Goal: Subscribe to service/newsletter

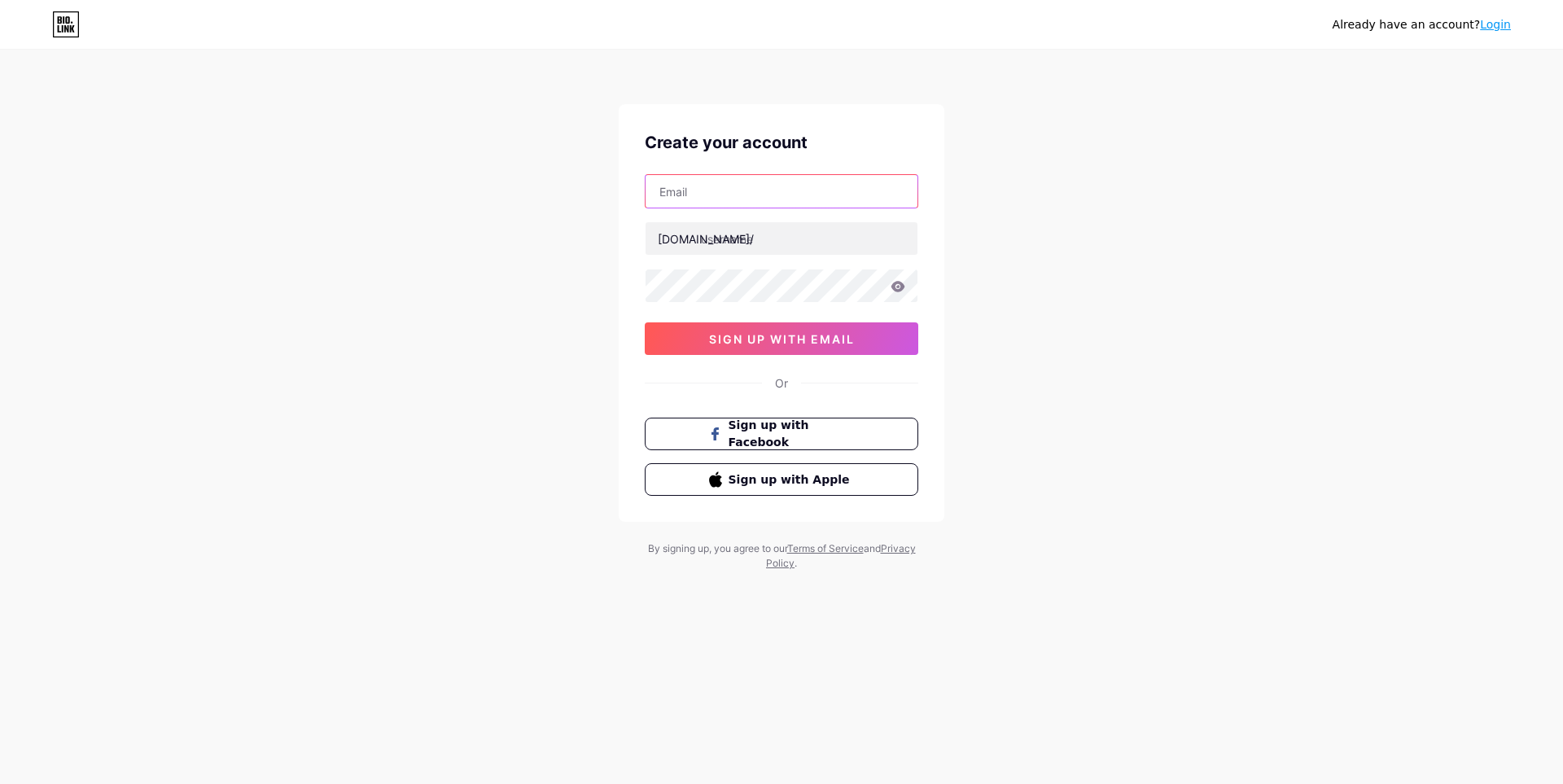
click at [798, 184] on input "text" at bounding box center [782, 191] width 272 height 33
drag, startPoint x: 759, startPoint y: 192, endPoint x: 768, endPoint y: 192, distance: 9.0
click at [768, 192] on input "momosaysclothing2@gmail.com" at bounding box center [782, 191] width 272 height 33
type input "[EMAIL_ADDRESS][DOMAIN_NAME]"
click at [725, 245] on input "text" at bounding box center [782, 238] width 272 height 33
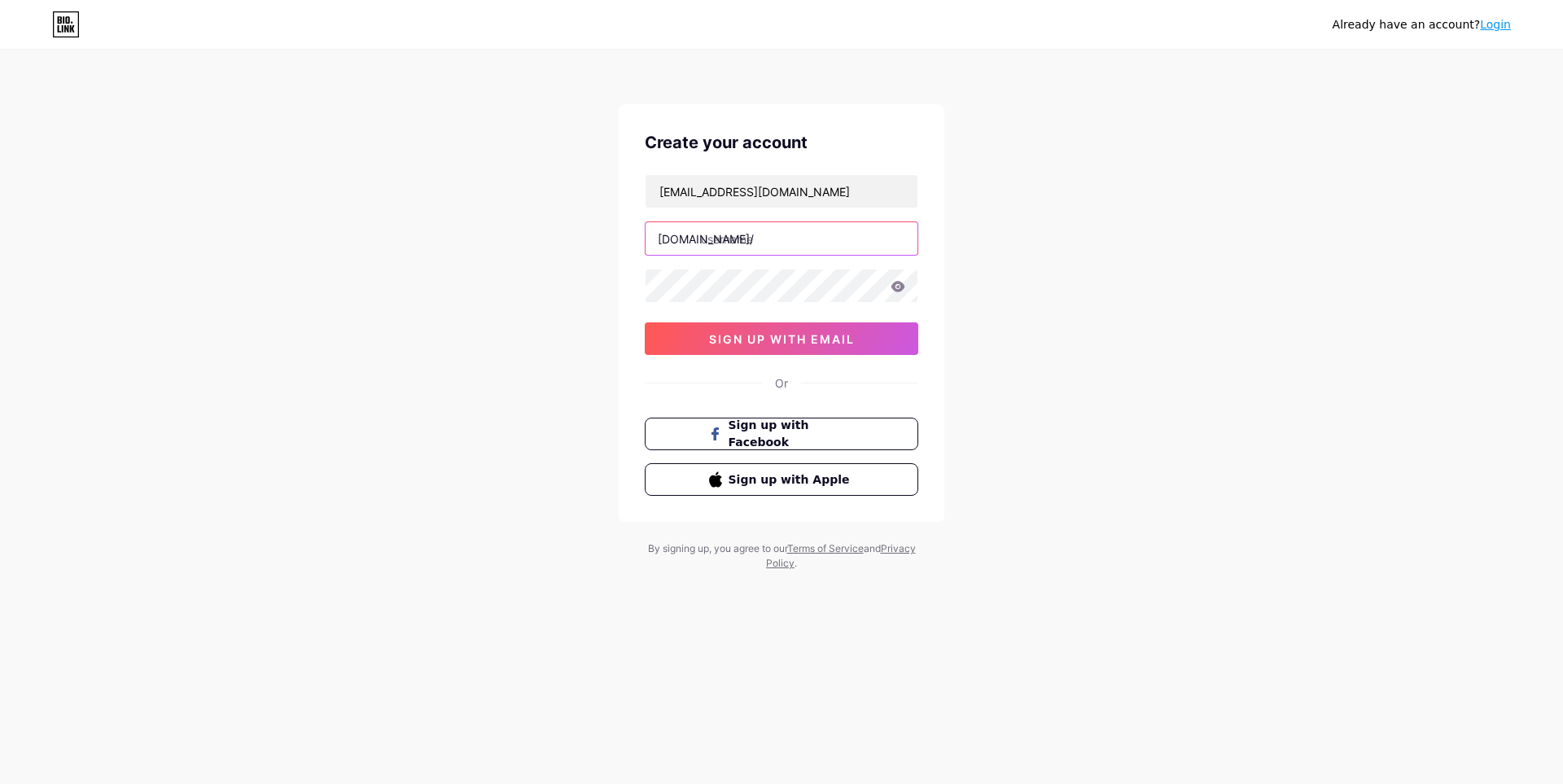
click at [774, 250] on input "text" at bounding box center [782, 238] width 272 height 33
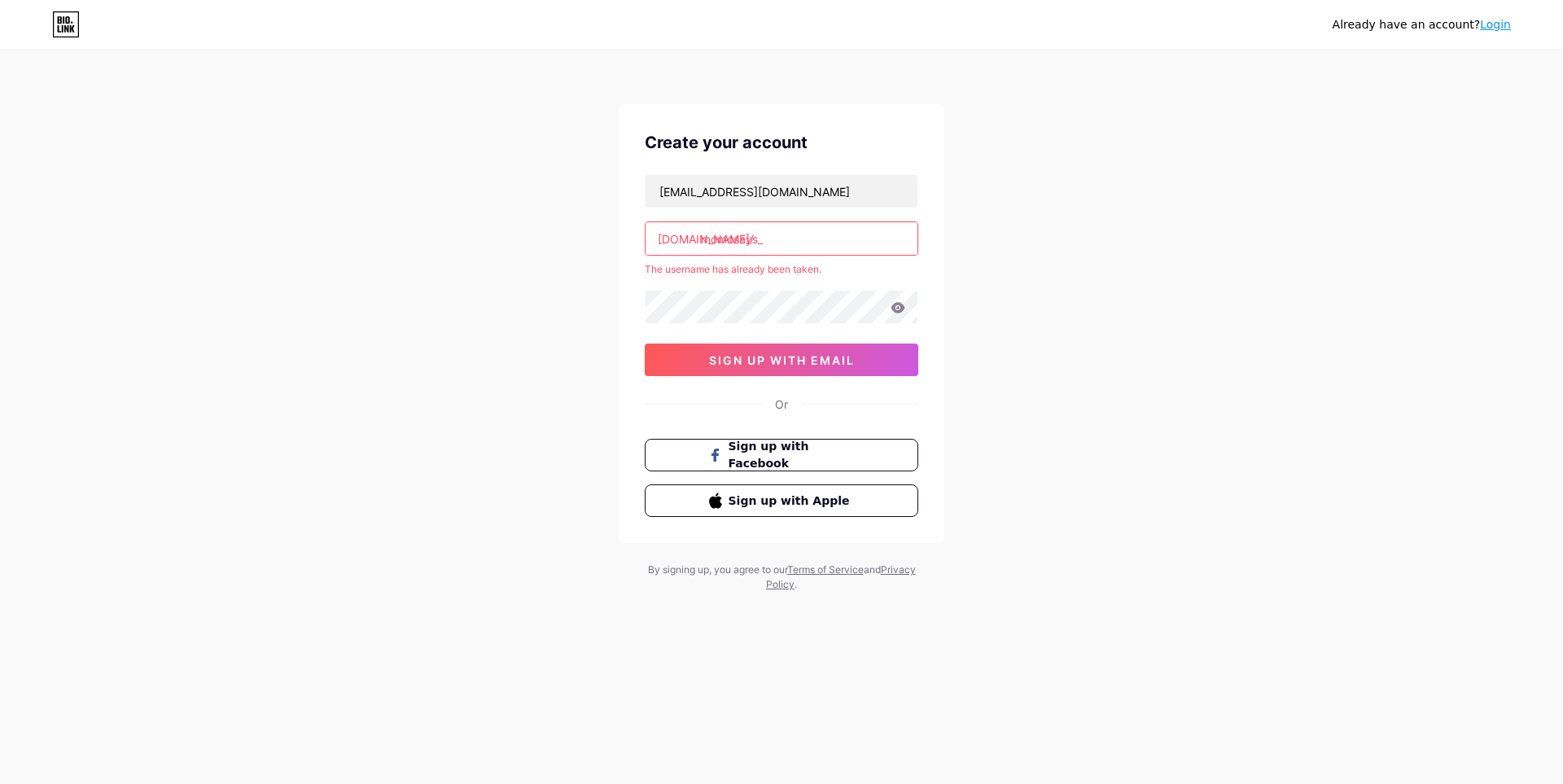
click at [971, 241] on div "Already have an account? Login Create your account momosaysclothing@gmail.com b…" at bounding box center [782, 321] width 1563 height 644
click at [887, 233] on input "momosays_" at bounding box center [782, 238] width 272 height 33
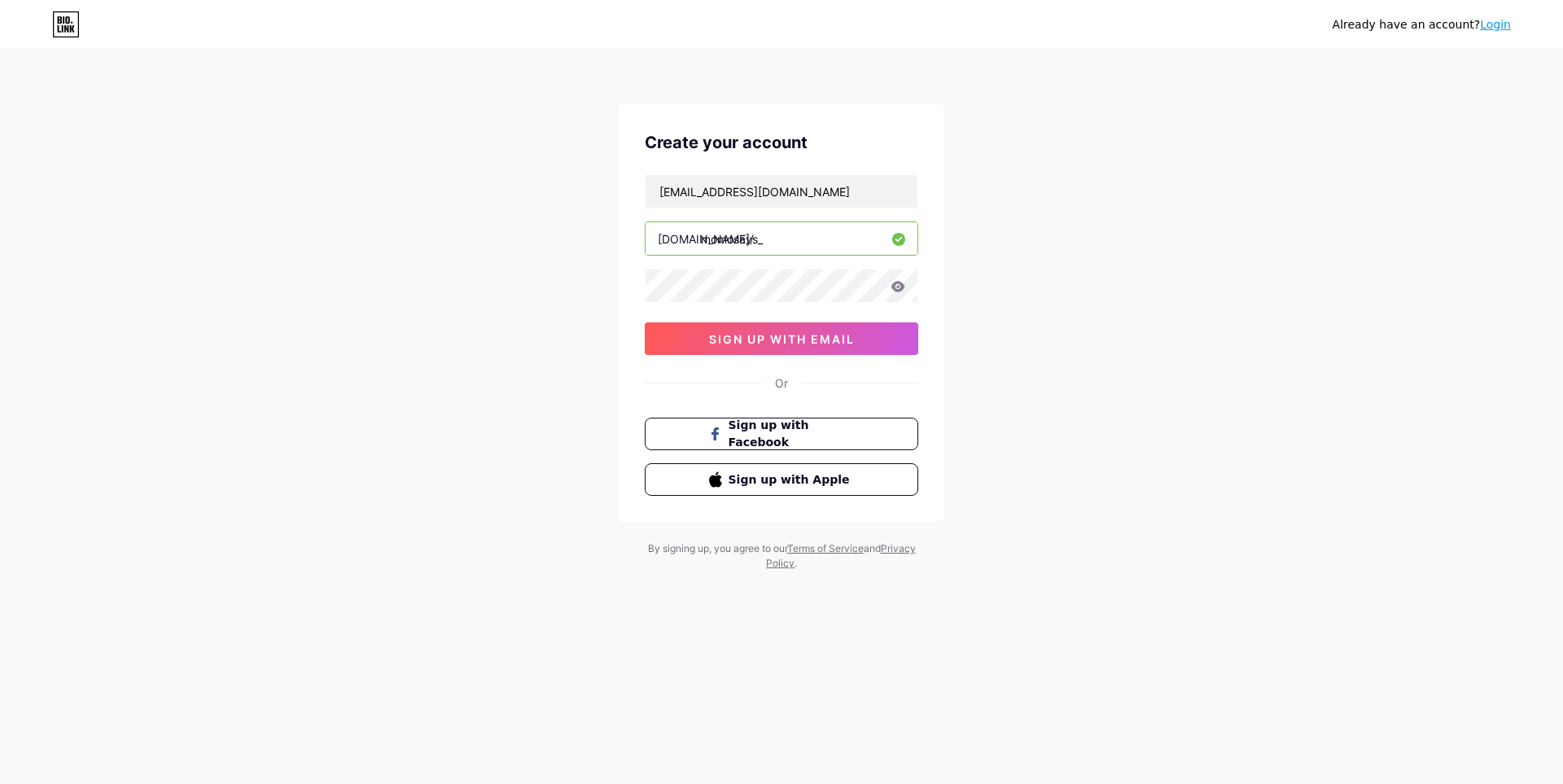
click at [1033, 221] on div "Already have an account? Login Create your account momosaysclothing@gmail.com b…" at bounding box center [782, 311] width 1563 height 622
click at [954, 233] on div "Already have an account? Login Create your account momosaysclothing@gmail.com b…" at bounding box center [782, 311] width 1563 height 622
click at [857, 225] on input "momosays_" at bounding box center [782, 238] width 272 height 33
click at [967, 231] on div "Already have an account? Login Create your account momosaysclothing@gmail.com b…" at bounding box center [782, 311] width 1563 height 622
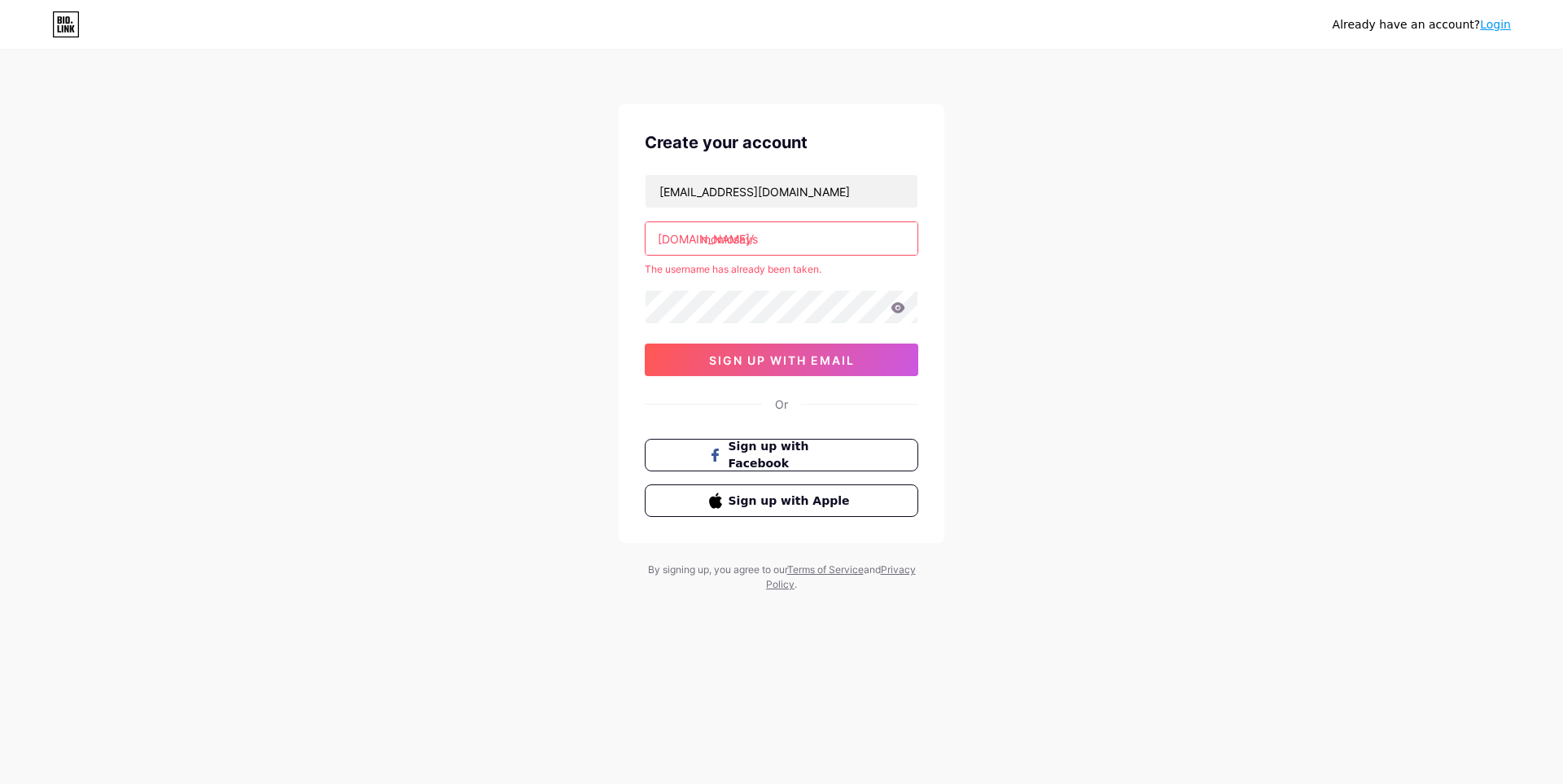
click at [793, 242] on input "momosays" at bounding box center [782, 238] width 272 height 33
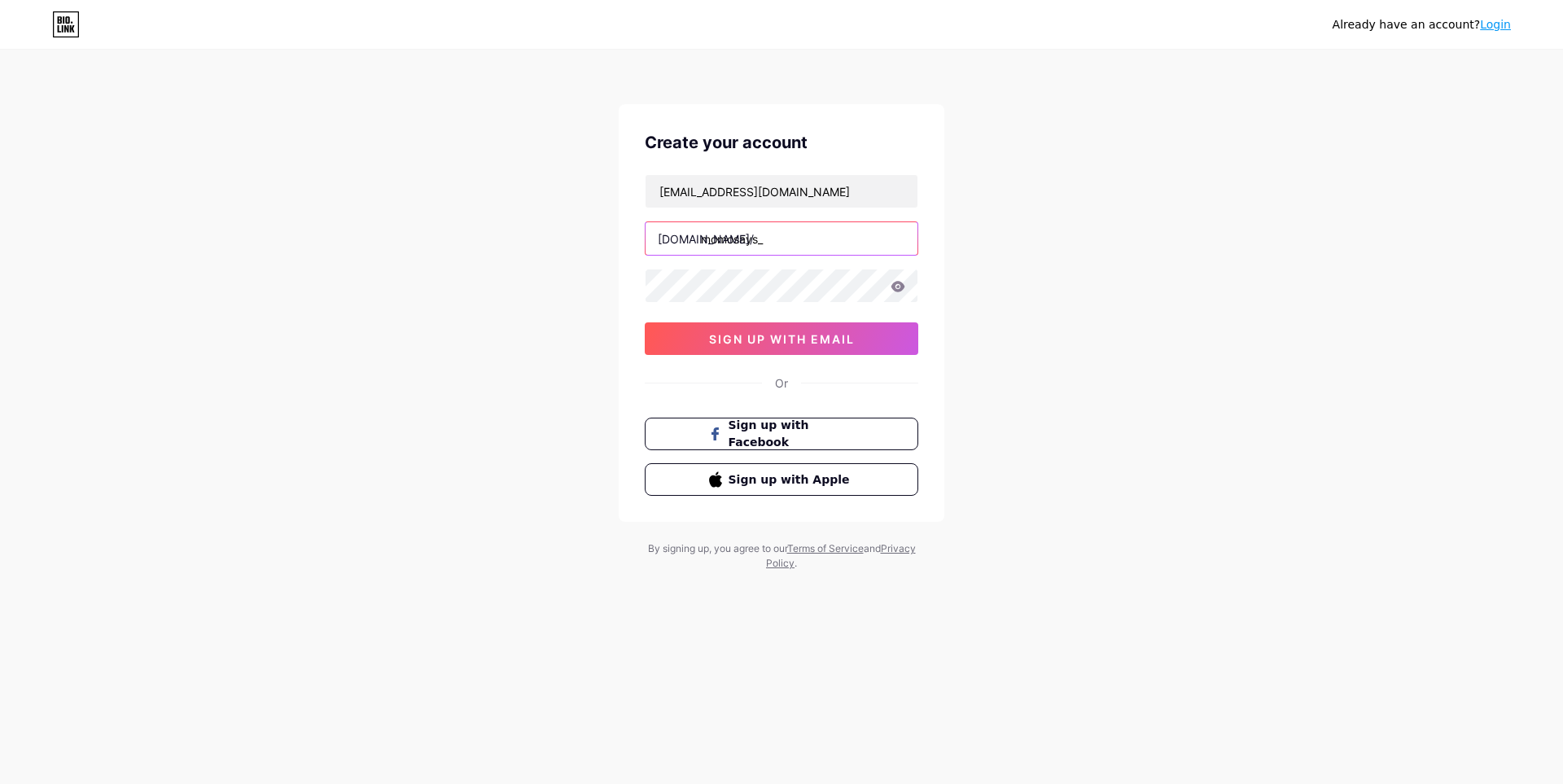
type input "momosays_"
click at [899, 285] on icon at bounding box center [897, 286] width 15 height 11
click at [896, 291] on div at bounding box center [782, 285] width 274 height 34
click at [901, 284] on icon at bounding box center [898, 286] width 14 height 11
click at [858, 338] on button "sign up with email" at bounding box center [782, 338] width 274 height 33
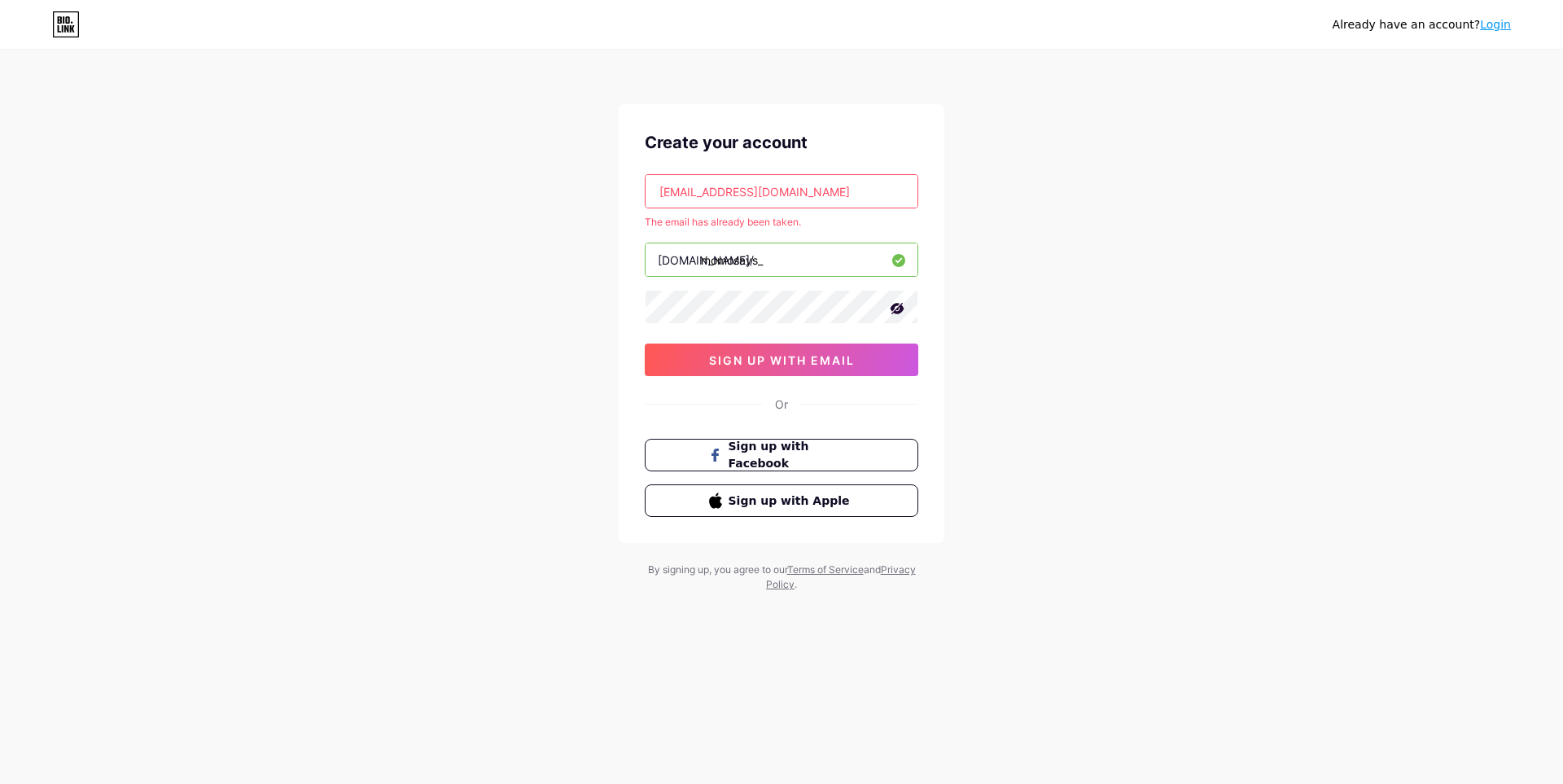
click at [758, 190] on input "[EMAIL_ADDRESS][DOMAIN_NAME]" at bounding box center [782, 191] width 272 height 33
click at [728, 195] on input "[EMAIL_ADDRESS][DOMAIN_NAME]" at bounding box center [782, 191] width 272 height 33
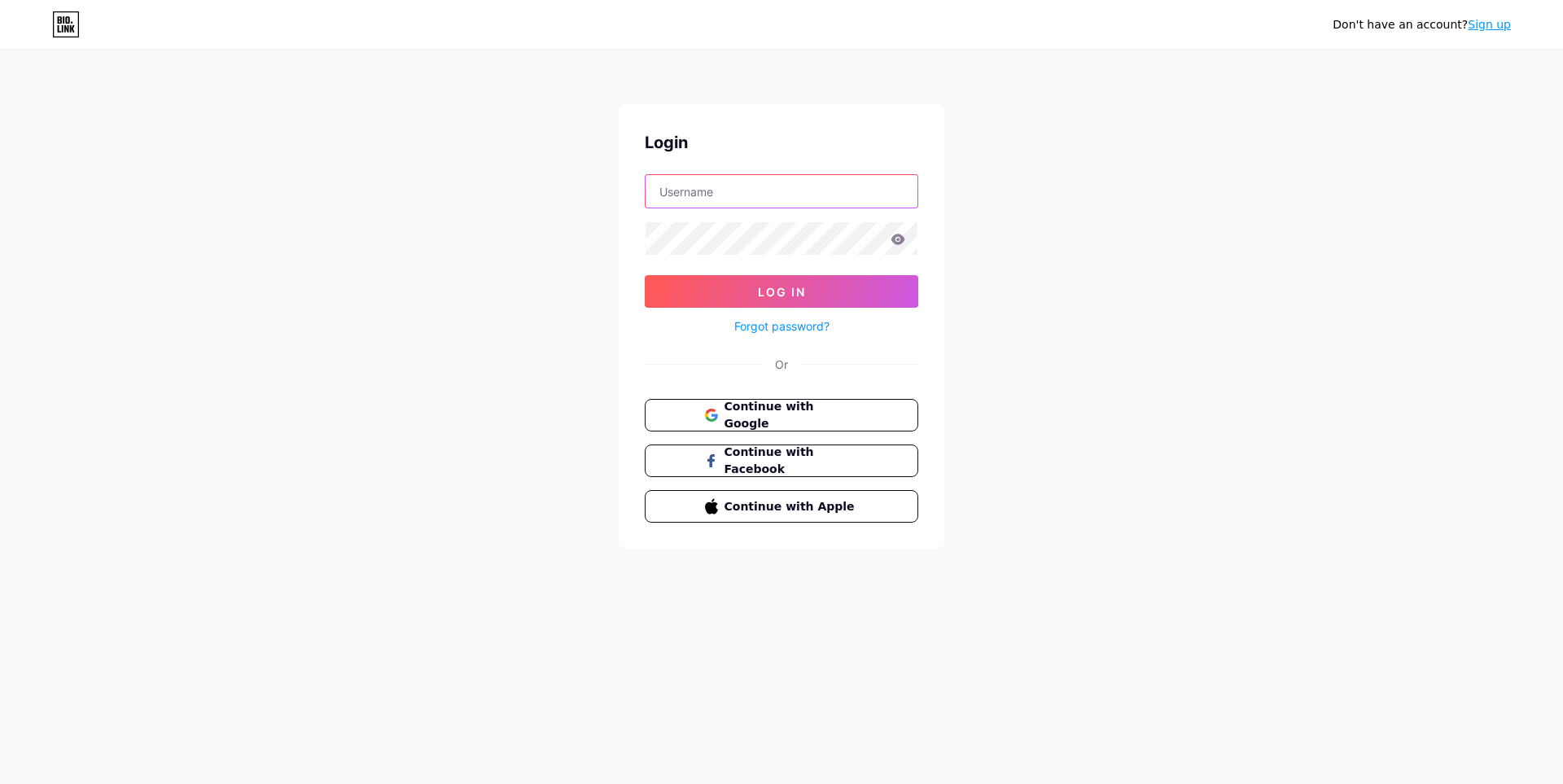
click at [813, 196] on input "text" at bounding box center [782, 191] width 272 height 33
paste input "[EMAIL_ADDRESS][DOMAIN_NAME]"
type input "[EMAIL_ADDRESS][DOMAIN_NAME]"
click at [732, 417] on span "Continue with Google" at bounding box center [791, 416] width 136 height 35
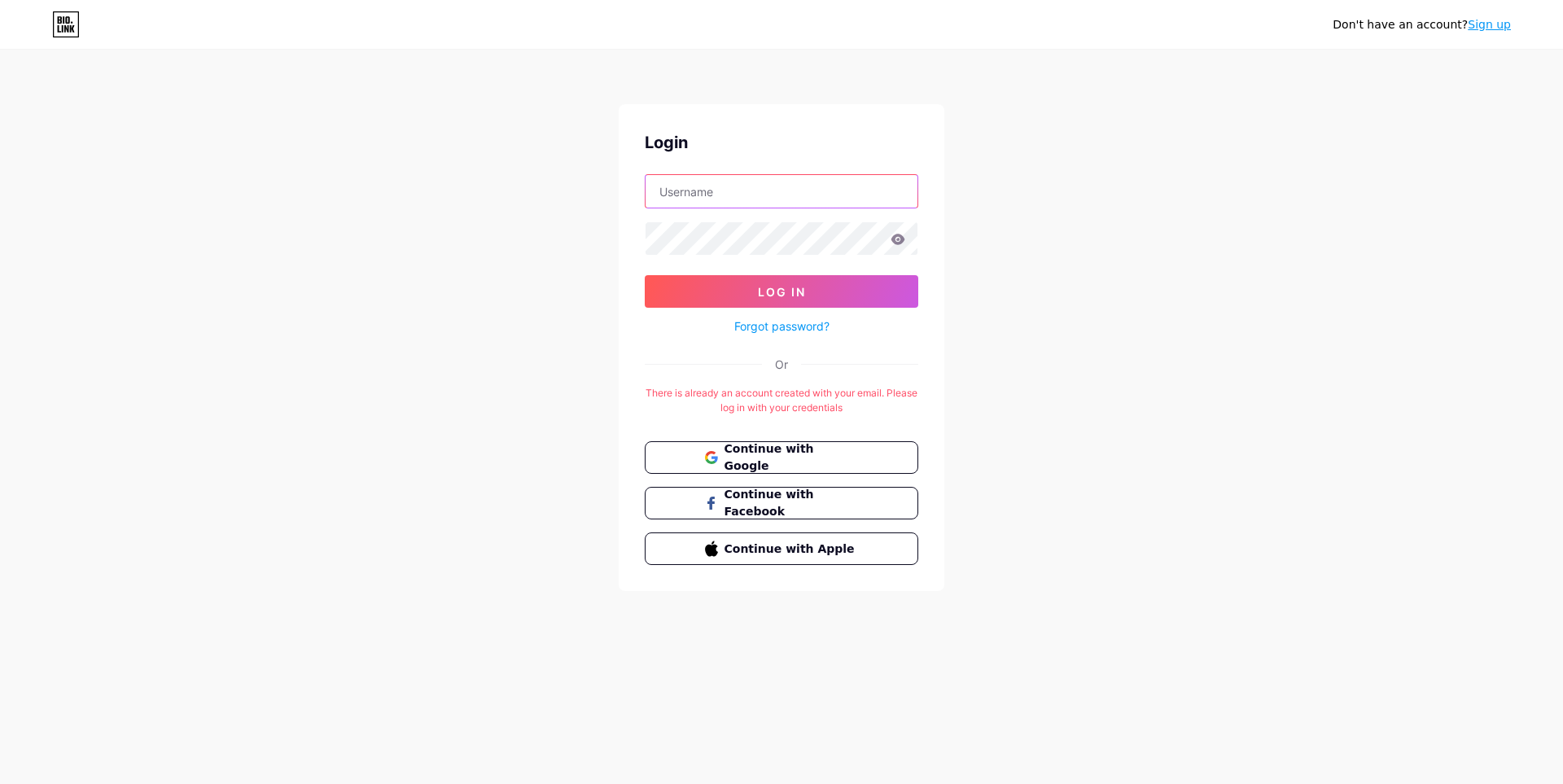
click at [797, 184] on input "text" at bounding box center [782, 191] width 272 height 33
paste input "[EMAIL_ADDRESS][DOMAIN_NAME]"
type input "[EMAIL_ADDRESS][DOMAIN_NAME]"
click at [816, 328] on link "Forgot password?" at bounding box center [782, 326] width 95 height 17
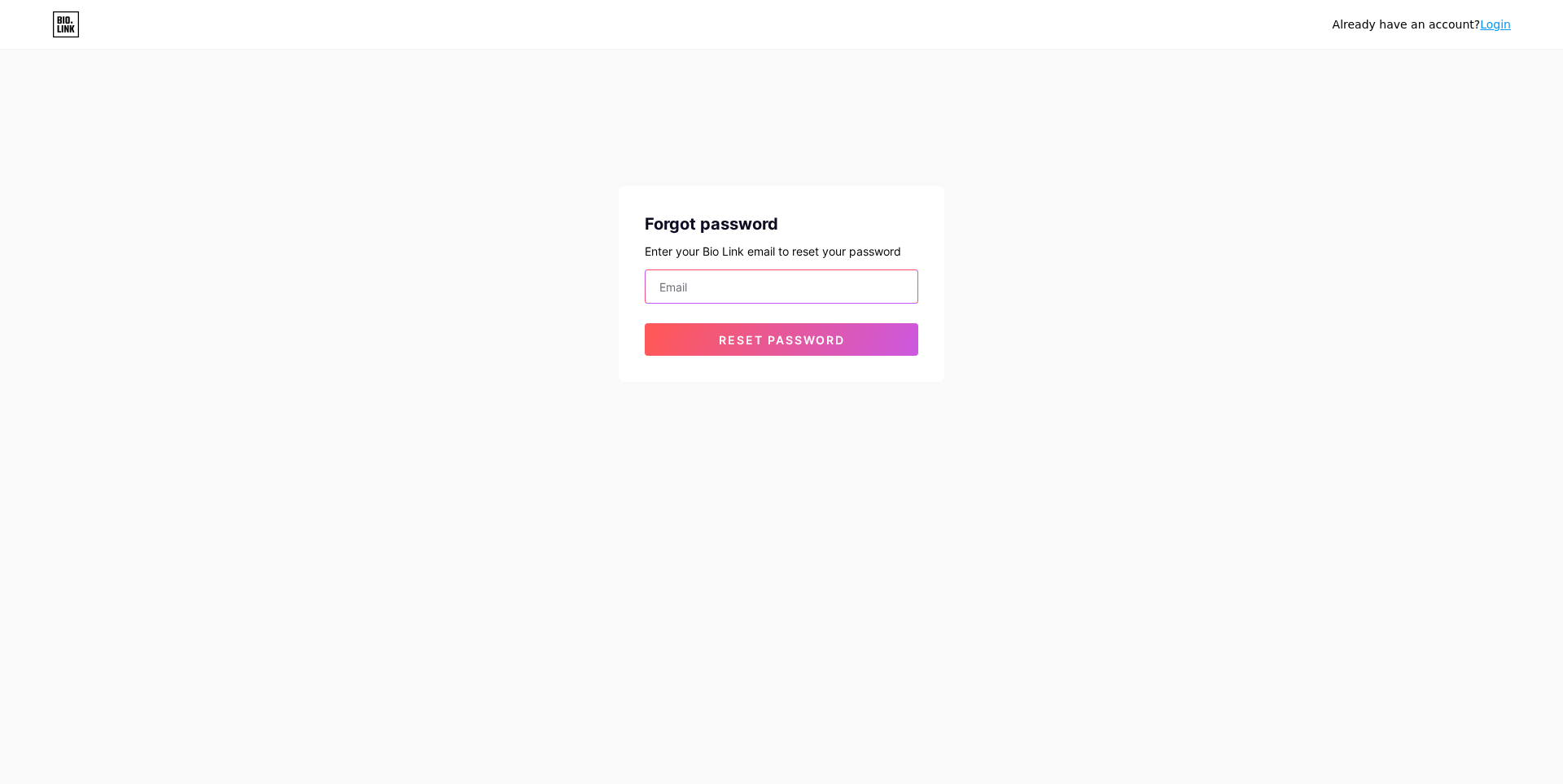
click at [823, 275] on input "email" at bounding box center [782, 286] width 272 height 33
paste input "[EMAIL_ADDRESS][DOMAIN_NAME]"
type input "[EMAIL_ADDRESS][DOMAIN_NAME]"
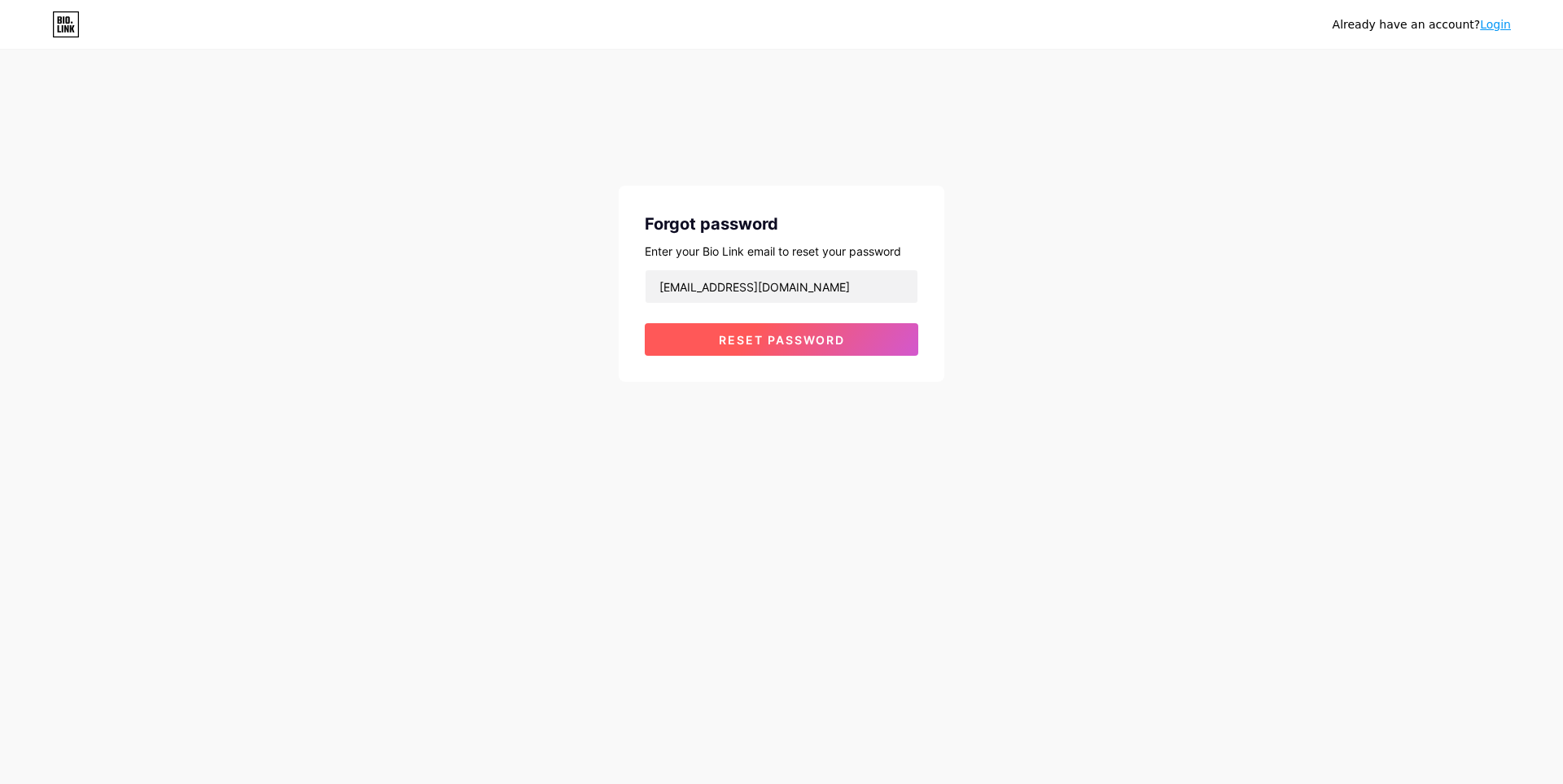
click at [672, 338] on button "Reset password" at bounding box center [782, 339] width 274 height 33
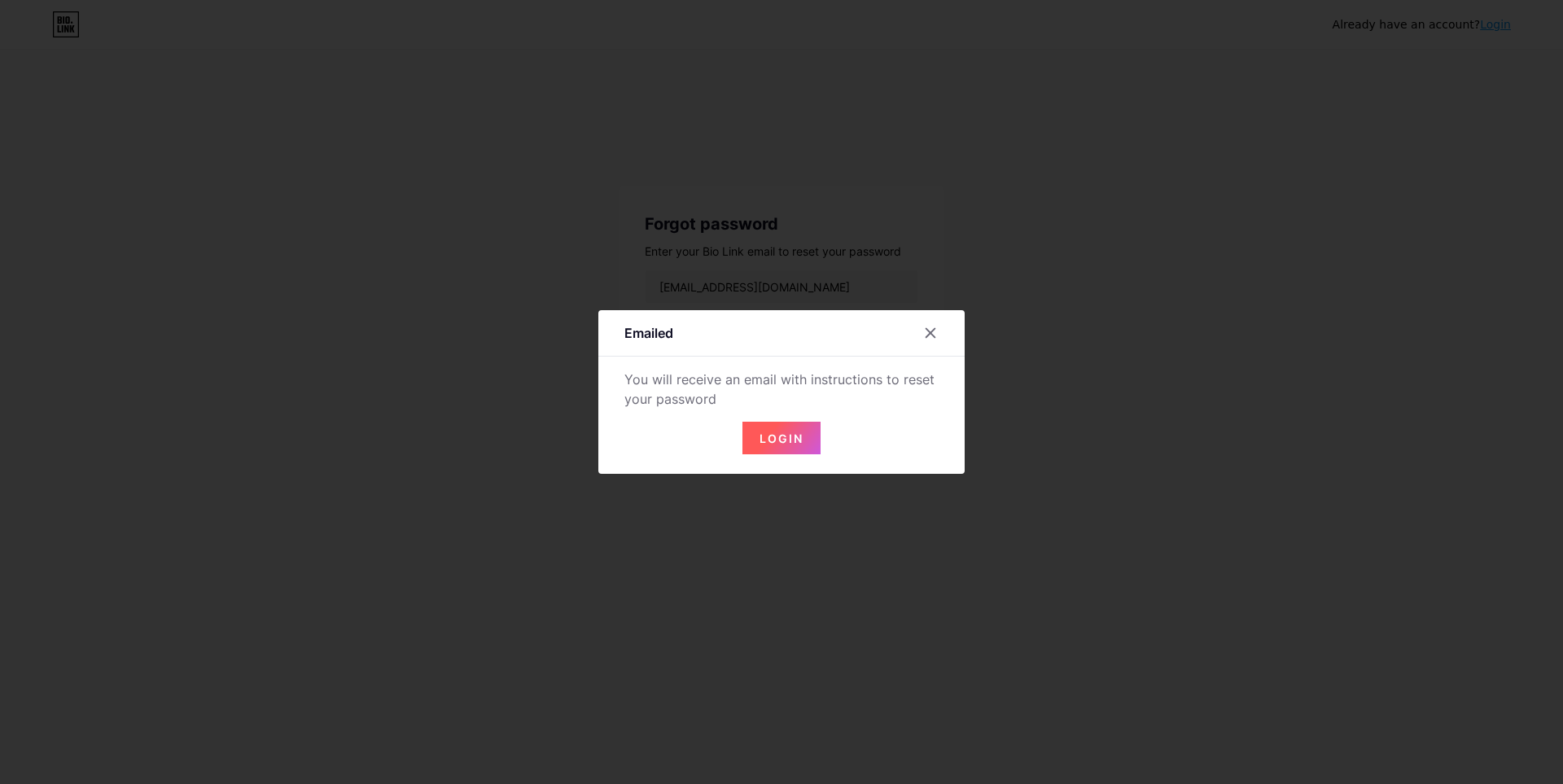
click at [797, 435] on span "Login" at bounding box center [782, 439] width 44 height 14
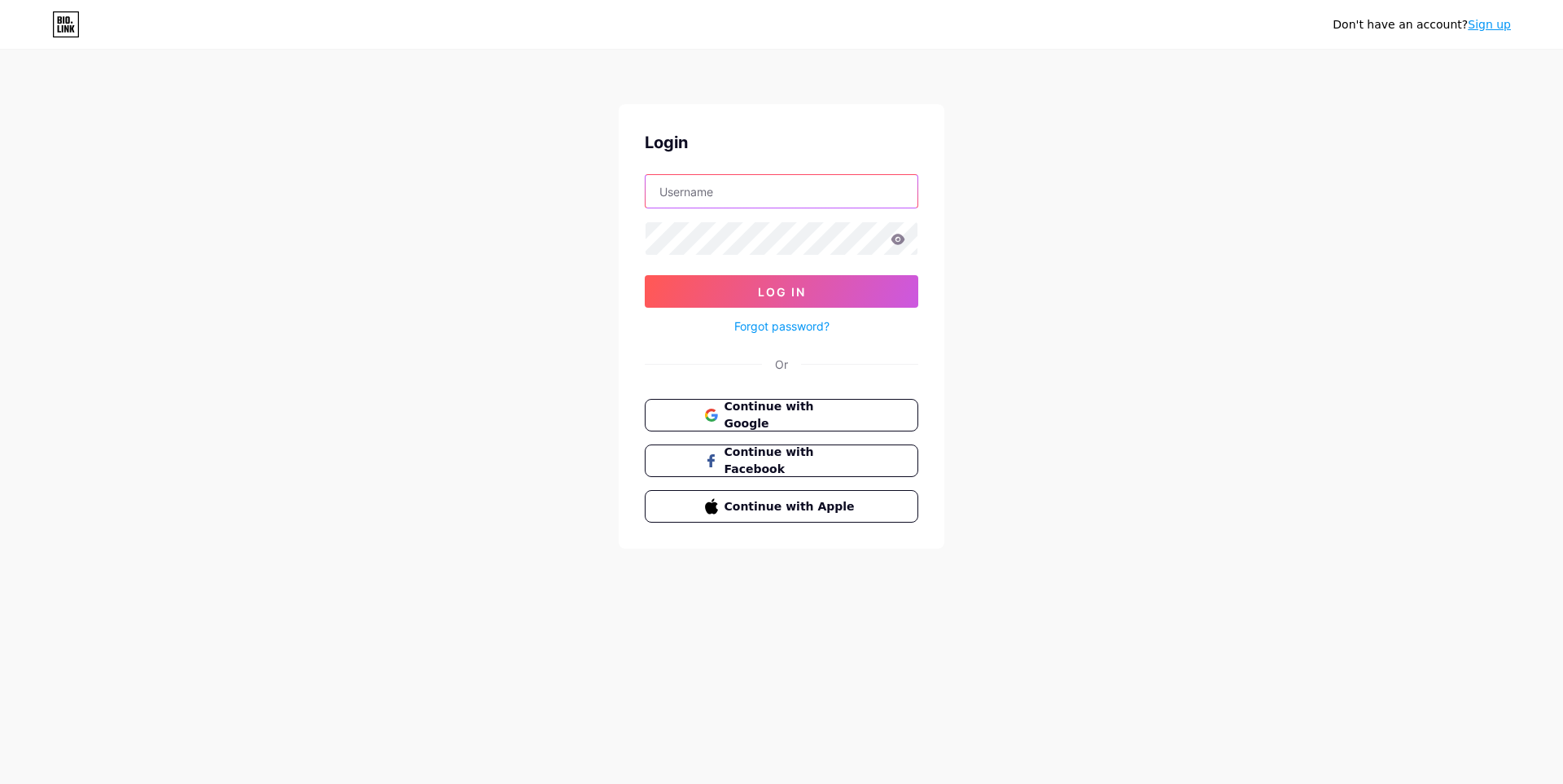
drag, startPoint x: 862, startPoint y: 195, endPoint x: 933, endPoint y: 144, distance: 87.4
click at [862, 195] on input "text" at bounding box center [782, 191] width 272 height 33
paste input "[EMAIL_ADDRESS][DOMAIN_NAME]"
type input "[EMAIL_ADDRESS][DOMAIN_NAME]"
click at [714, 195] on input "text" at bounding box center [782, 191] width 272 height 33
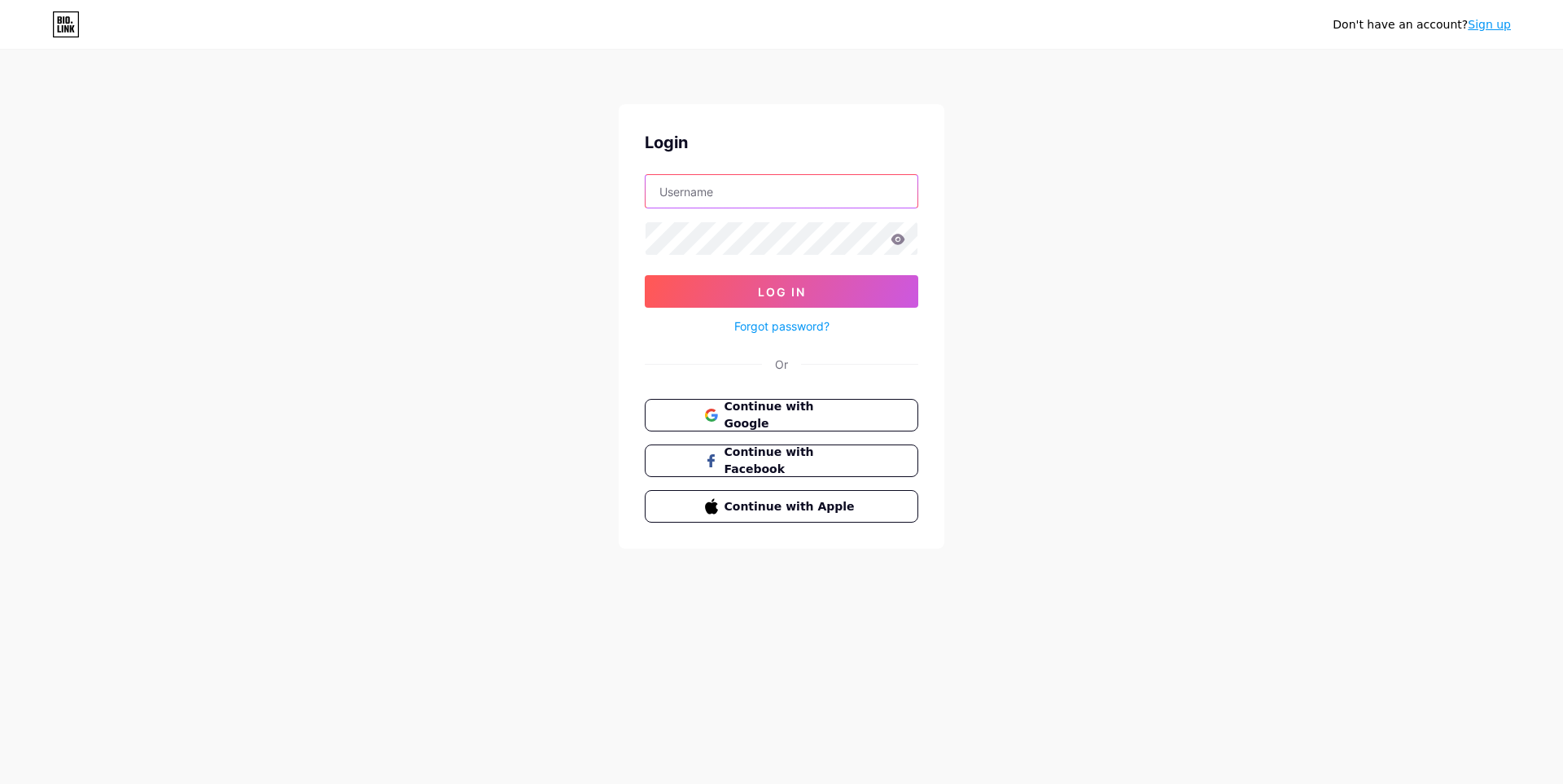
paste input "[EMAIL_ADDRESS][DOMAIN_NAME]"
type input "[EMAIL_ADDRESS][DOMAIN_NAME]"
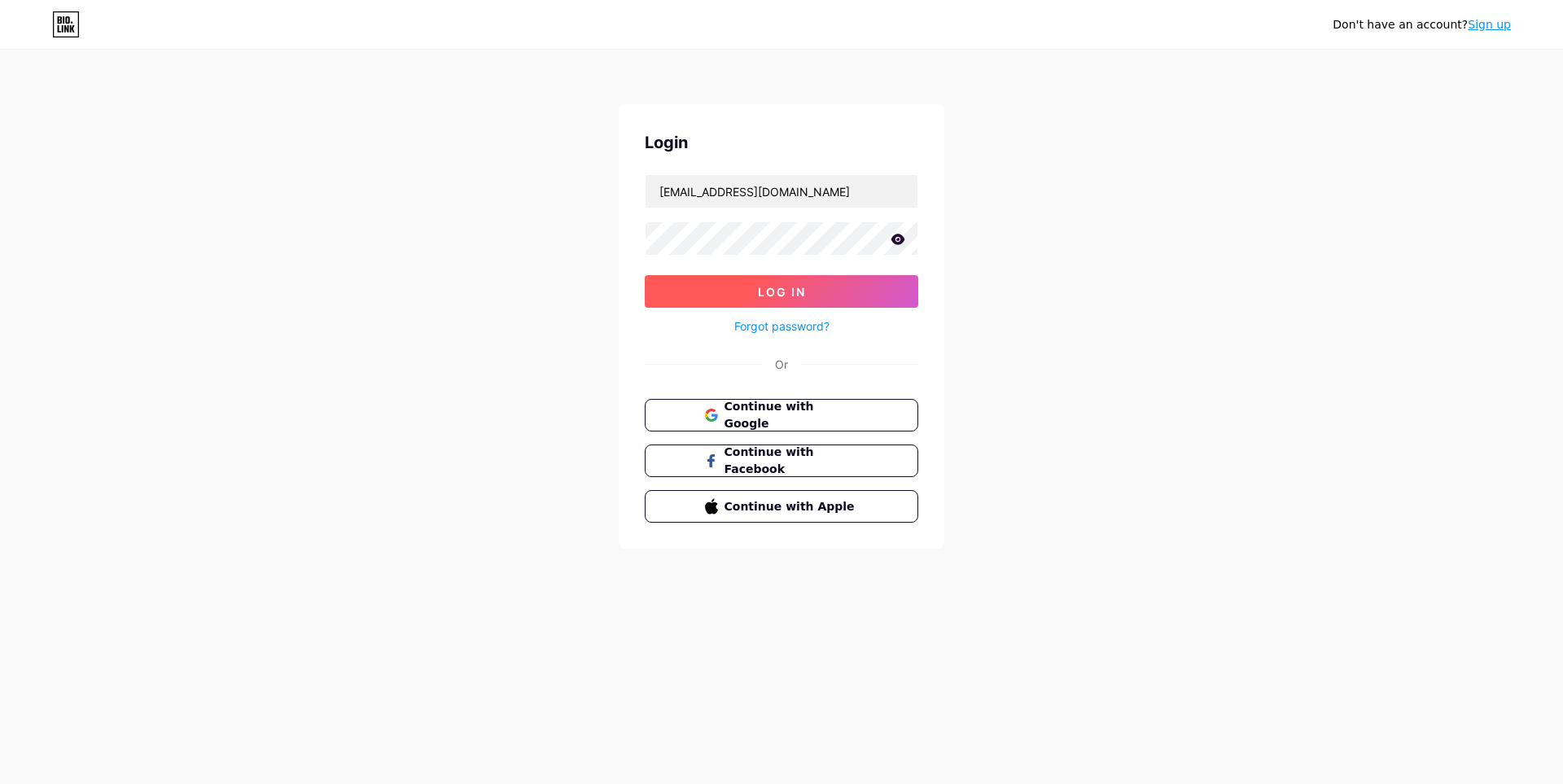
click at [744, 284] on button "Log In" at bounding box center [782, 291] width 274 height 33
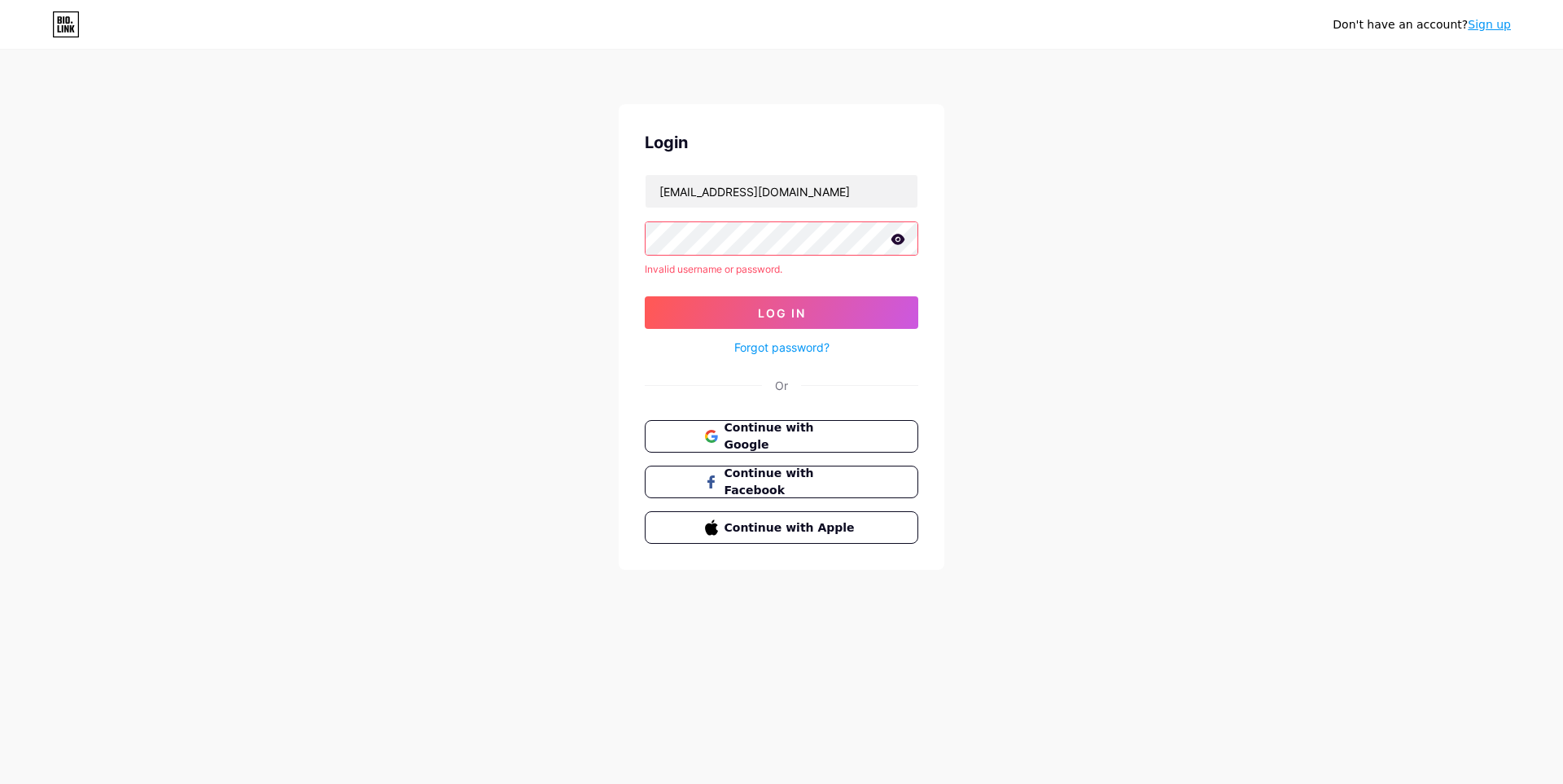
click at [892, 241] on icon at bounding box center [897, 239] width 15 height 11
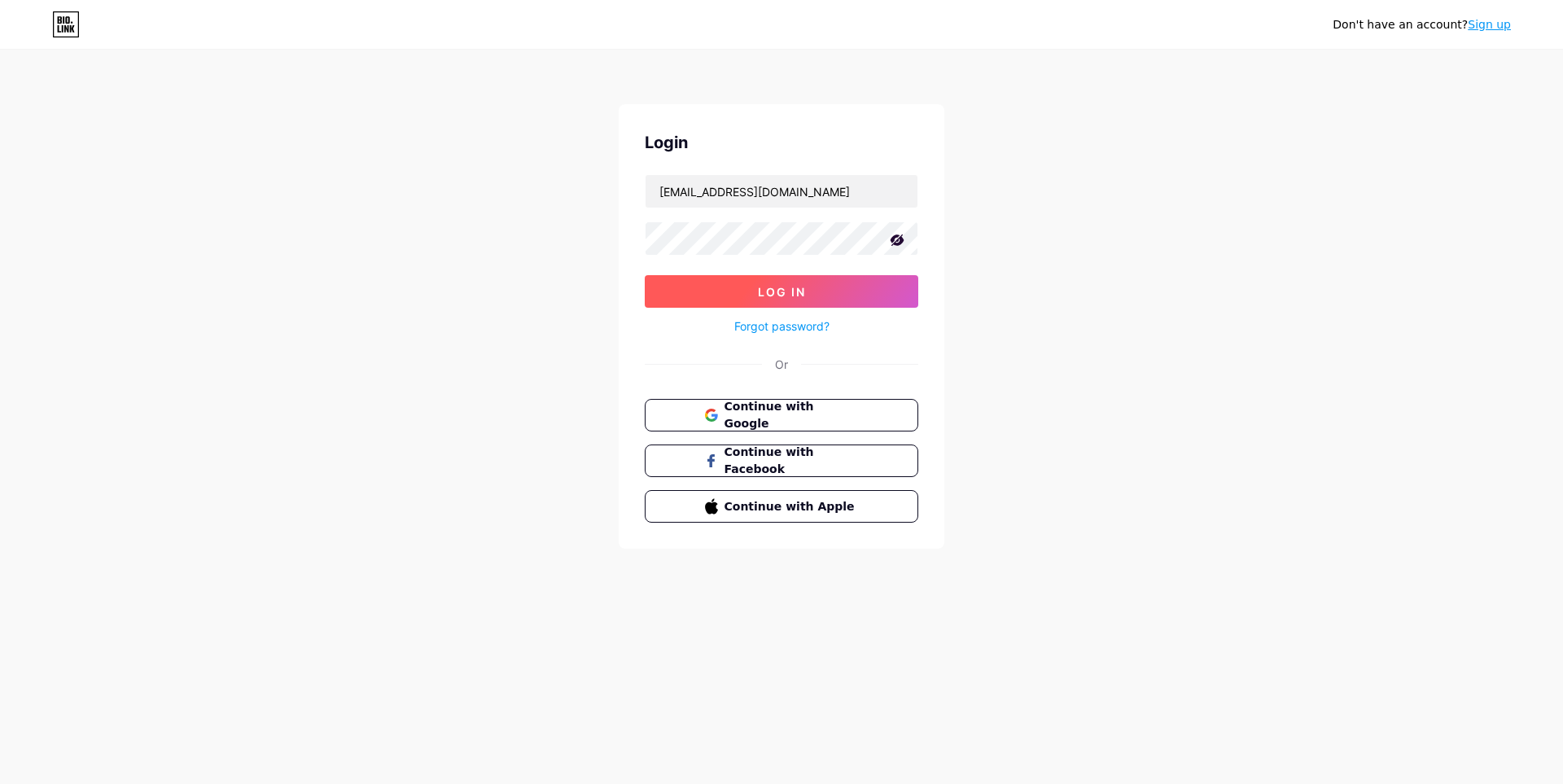
click at [853, 281] on button "Log In" at bounding box center [782, 291] width 274 height 33
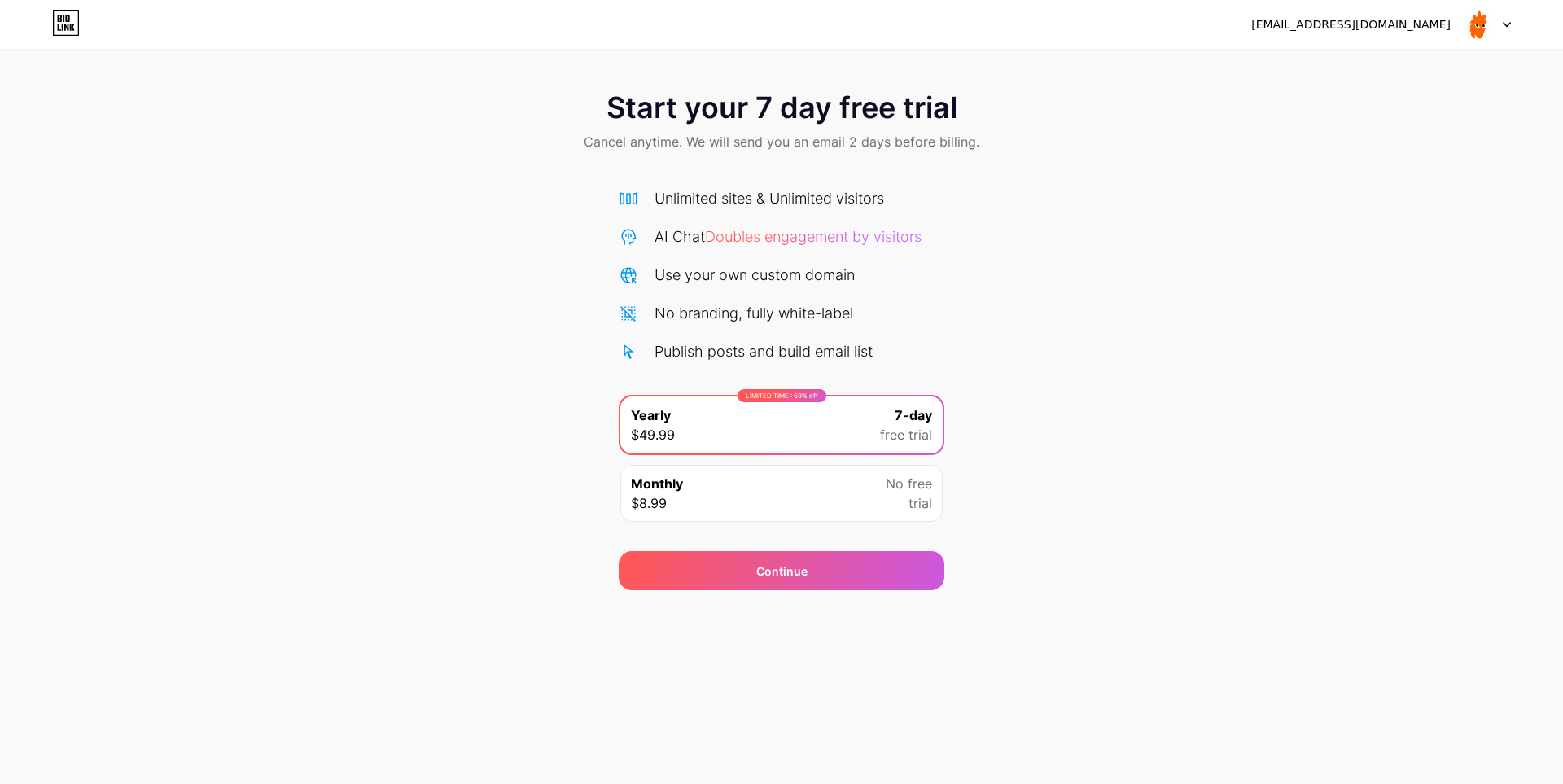
click at [1058, 220] on div "Start your 7 day free trial Cancel anytime. We will send you an email 2 days be…" at bounding box center [782, 332] width 1563 height 515
click at [63, 23] on icon at bounding box center [65, 22] width 27 height 26
click at [1480, 27] on img at bounding box center [1477, 24] width 31 height 31
click at [49, 85] on div "Start your 7 day free trial Cancel anytime. We will send you an email 2 days be…" at bounding box center [782, 123] width 1563 height 96
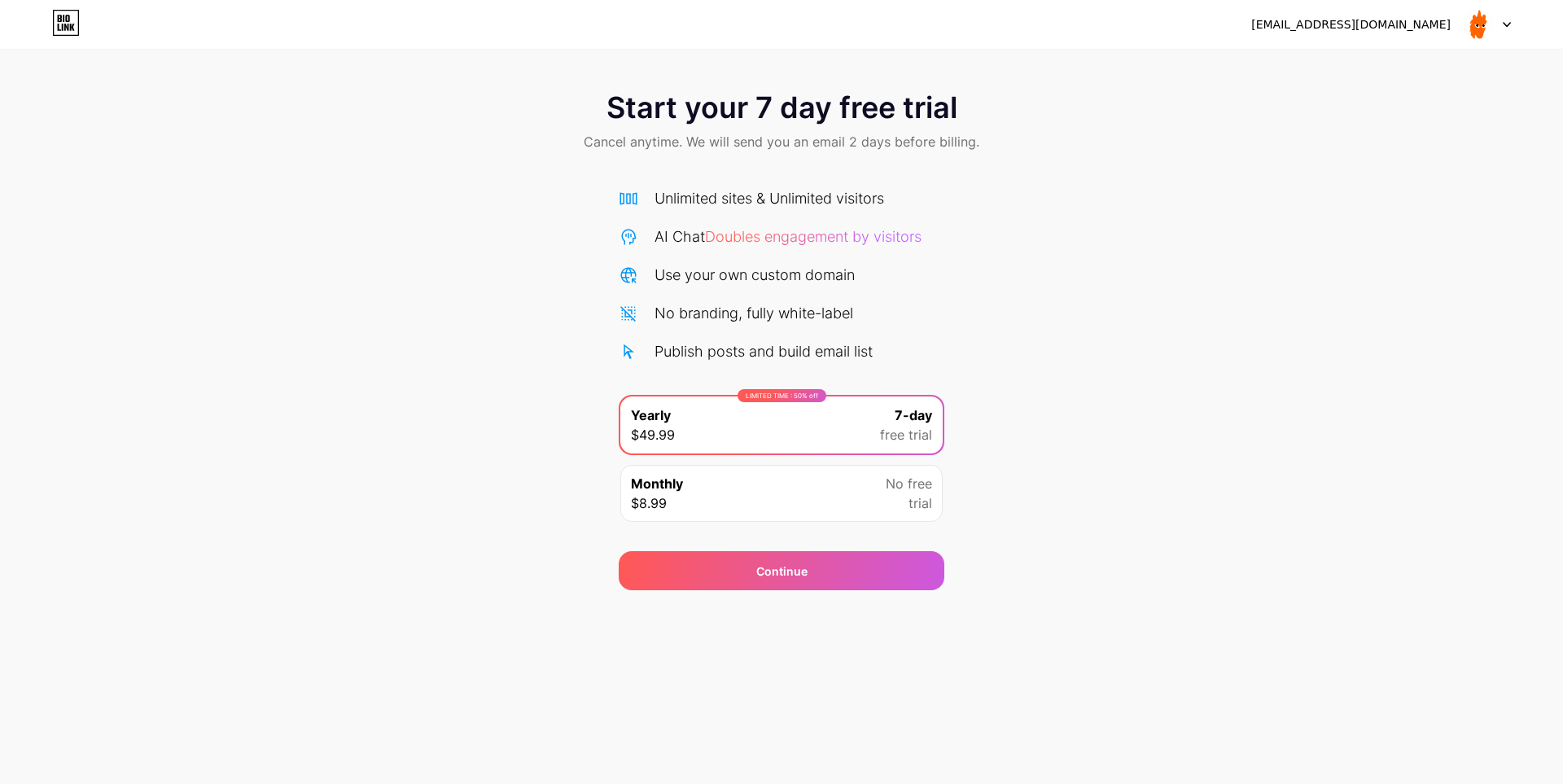
click at [62, 27] on icon at bounding box center [63, 27] width 2 height 7
click at [1018, 347] on div "Start your 7 day free trial Cancel anytime. We will send you an email 2 days be…" at bounding box center [782, 332] width 1563 height 515
drag, startPoint x: 880, startPoint y: 435, endPoint x: 879, endPoint y: 449, distance: 14.0
click at [880, 446] on div "LIMITED TIME : 50% off Yearly $49.99 7-day free trial" at bounding box center [781, 425] width 322 height 57
drag, startPoint x: 879, startPoint y: 455, endPoint x: 865, endPoint y: 488, distance: 35.8
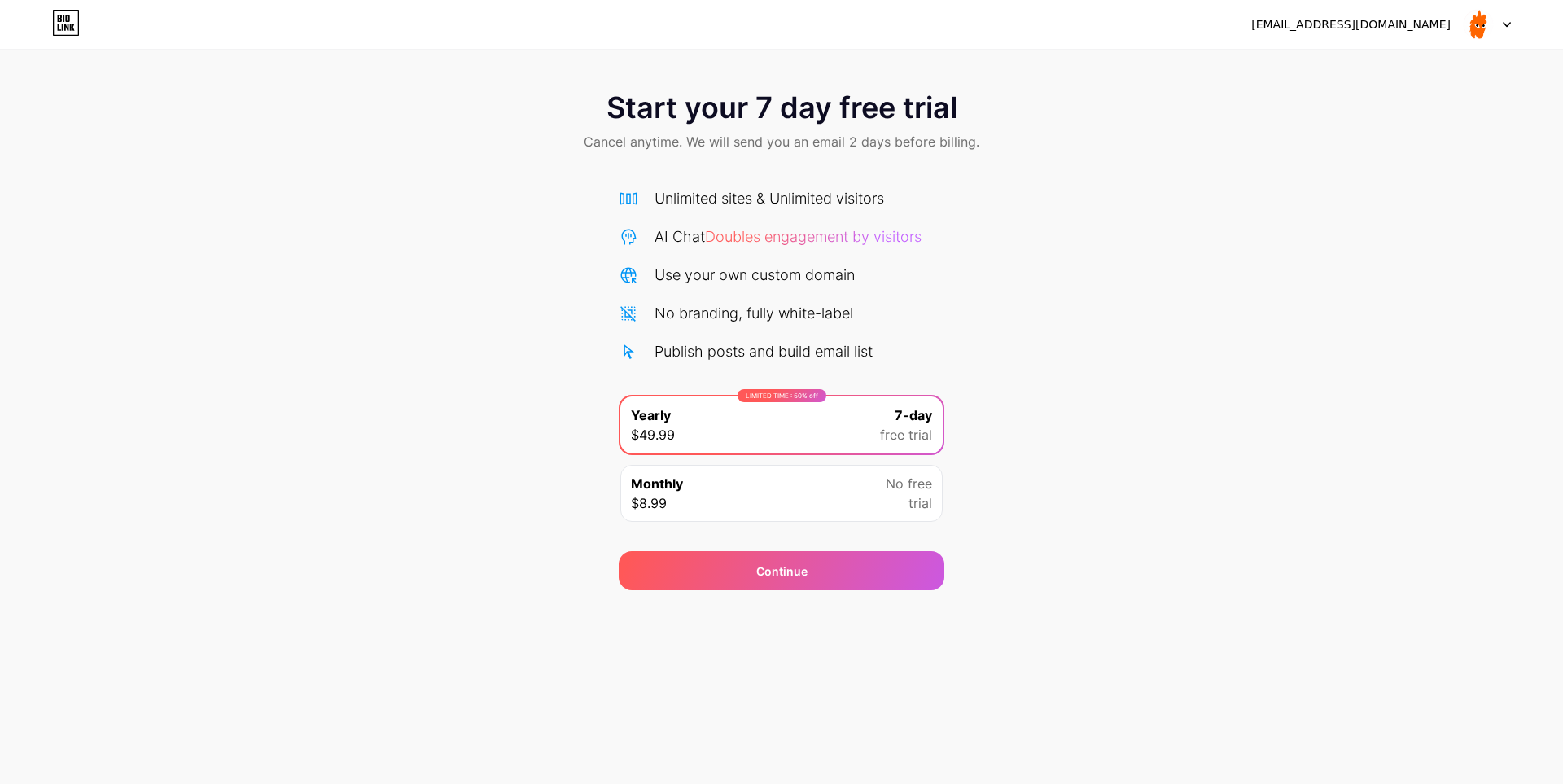
click at [871, 474] on div "LIMITED TIME : 50% off Yearly $49.99 7-day free trial Monthly $8.99 No free tri…" at bounding box center [782, 463] width 326 height 137
click at [865, 488] on div "Monthly $8.99 No free trial" at bounding box center [781, 493] width 322 height 57
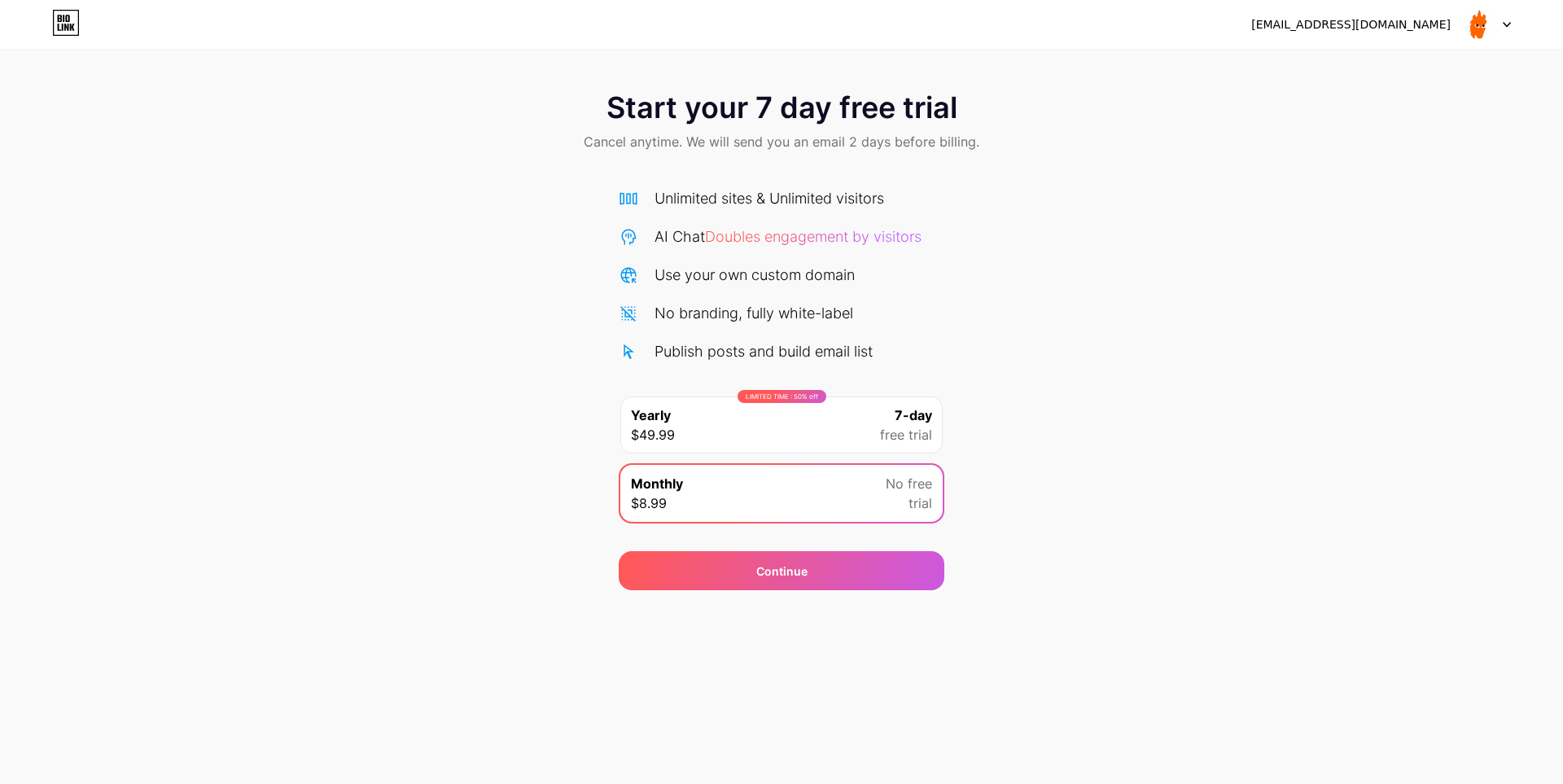
click at [1141, 469] on div "Start your 7 day free trial Cancel anytime. We will send you an email 2 days be…" at bounding box center [782, 332] width 1563 height 515
click at [82, 36] on div "momosaysclothing@gmail.com Logout" at bounding box center [782, 24] width 1563 height 29
click at [74, 30] on icon at bounding box center [72, 27] width 5 height 7
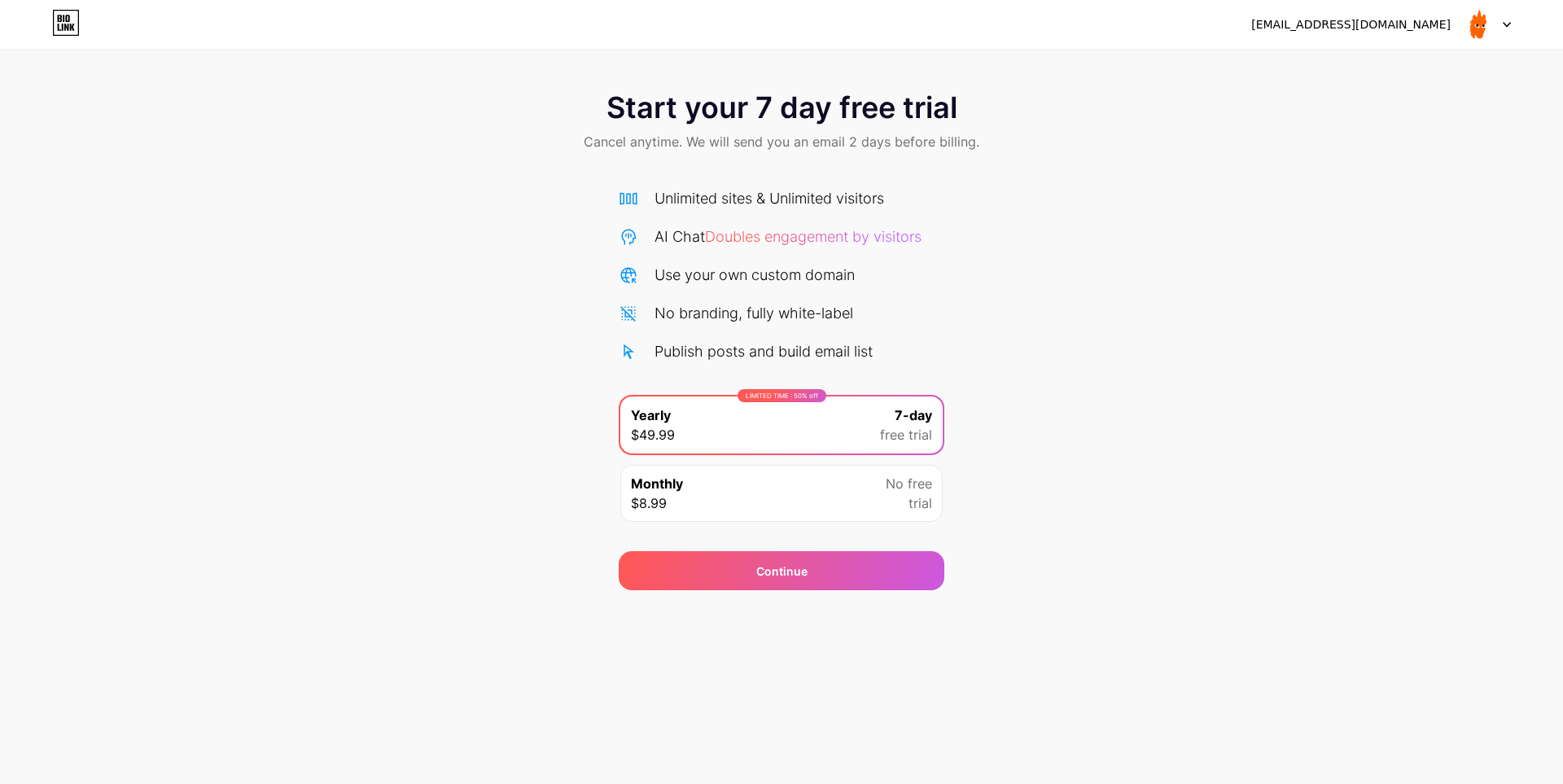
click at [761, 475] on div "Monthly $8.99 No free trial" at bounding box center [781, 493] width 322 height 57
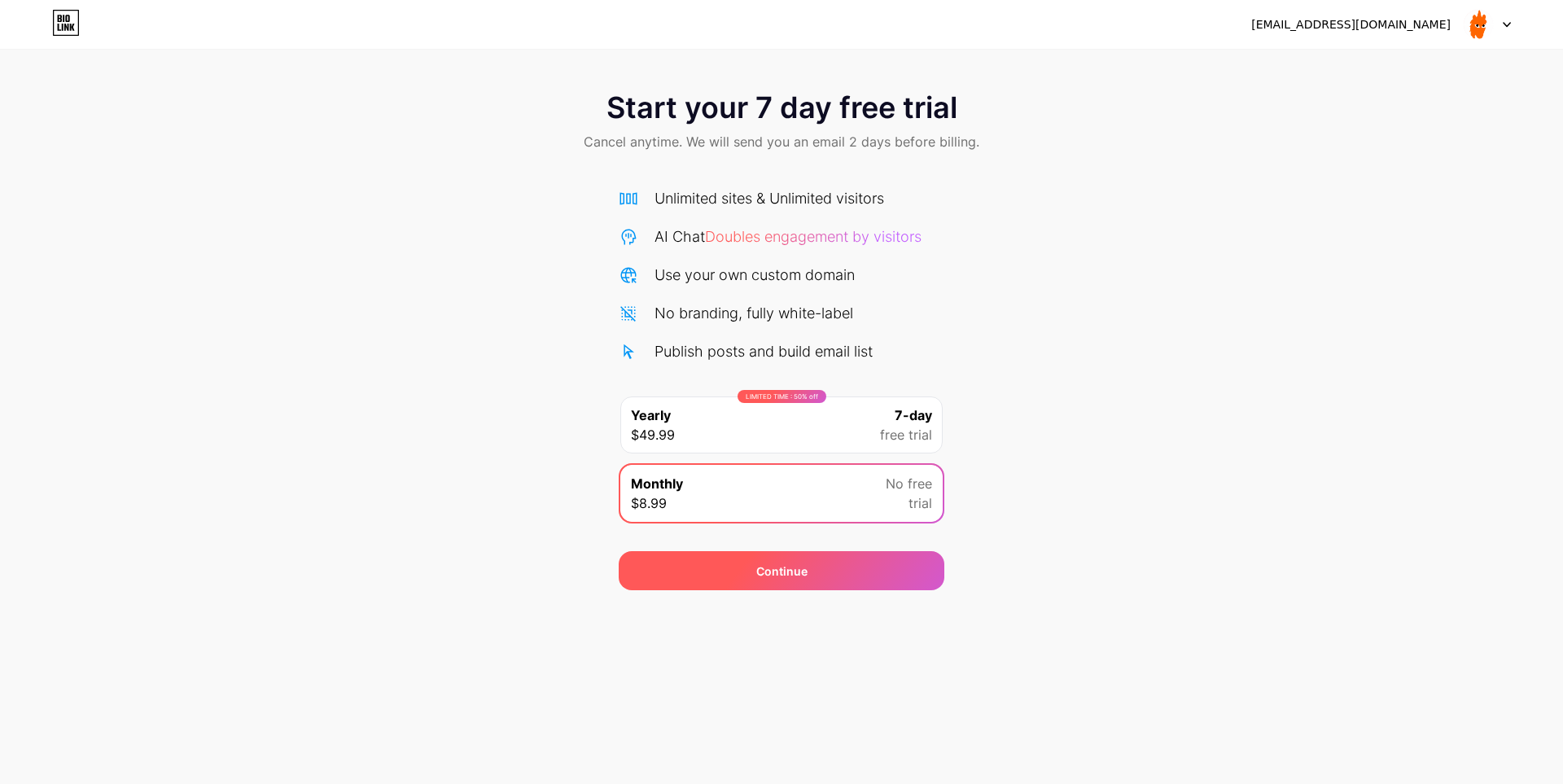
click at [765, 567] on span "Continue" at bounding box center [782, 570] width 51 height 17
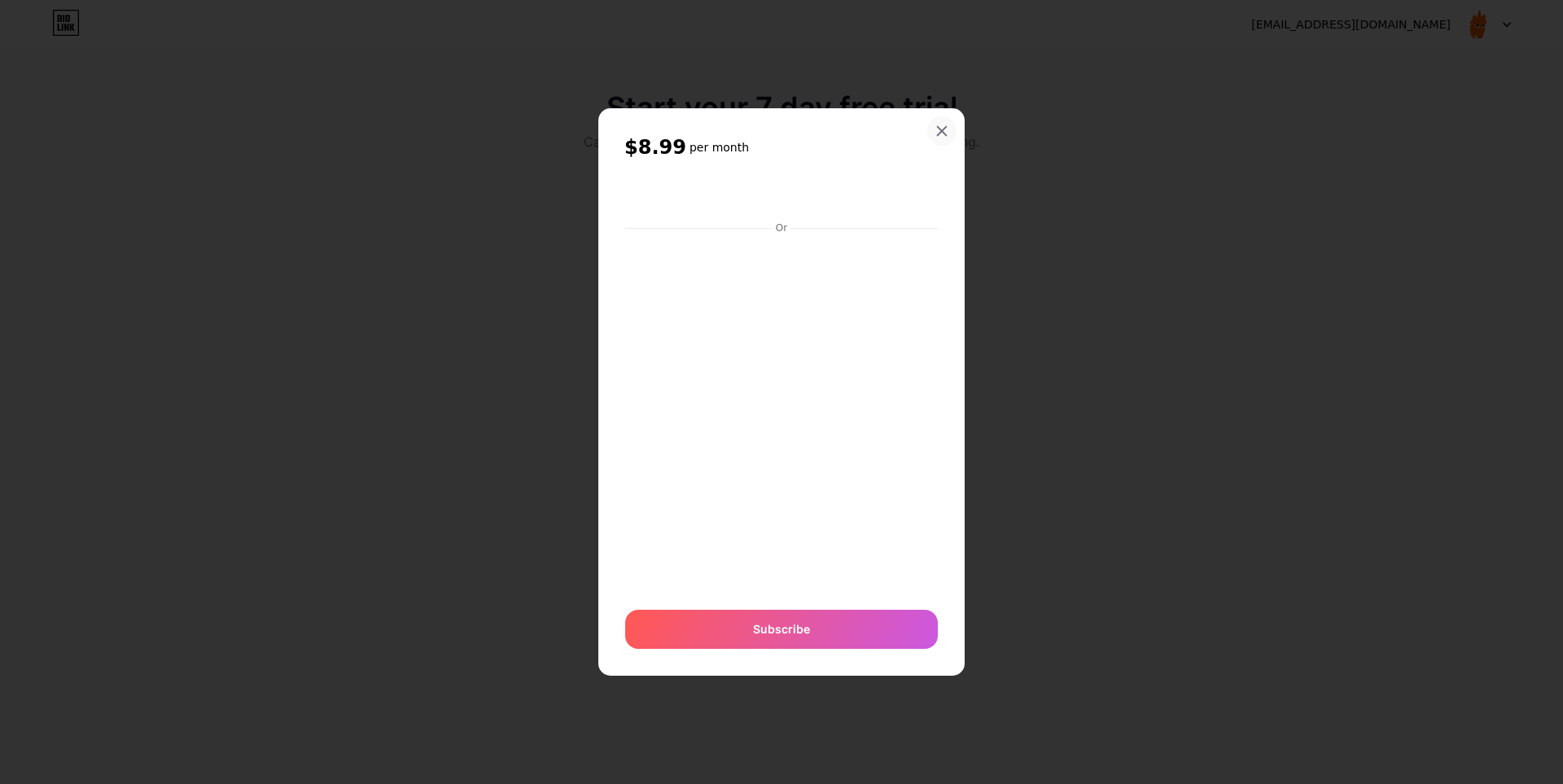
click at [939, 131] on icon at bounding box center [941, 131] width 13 height 13
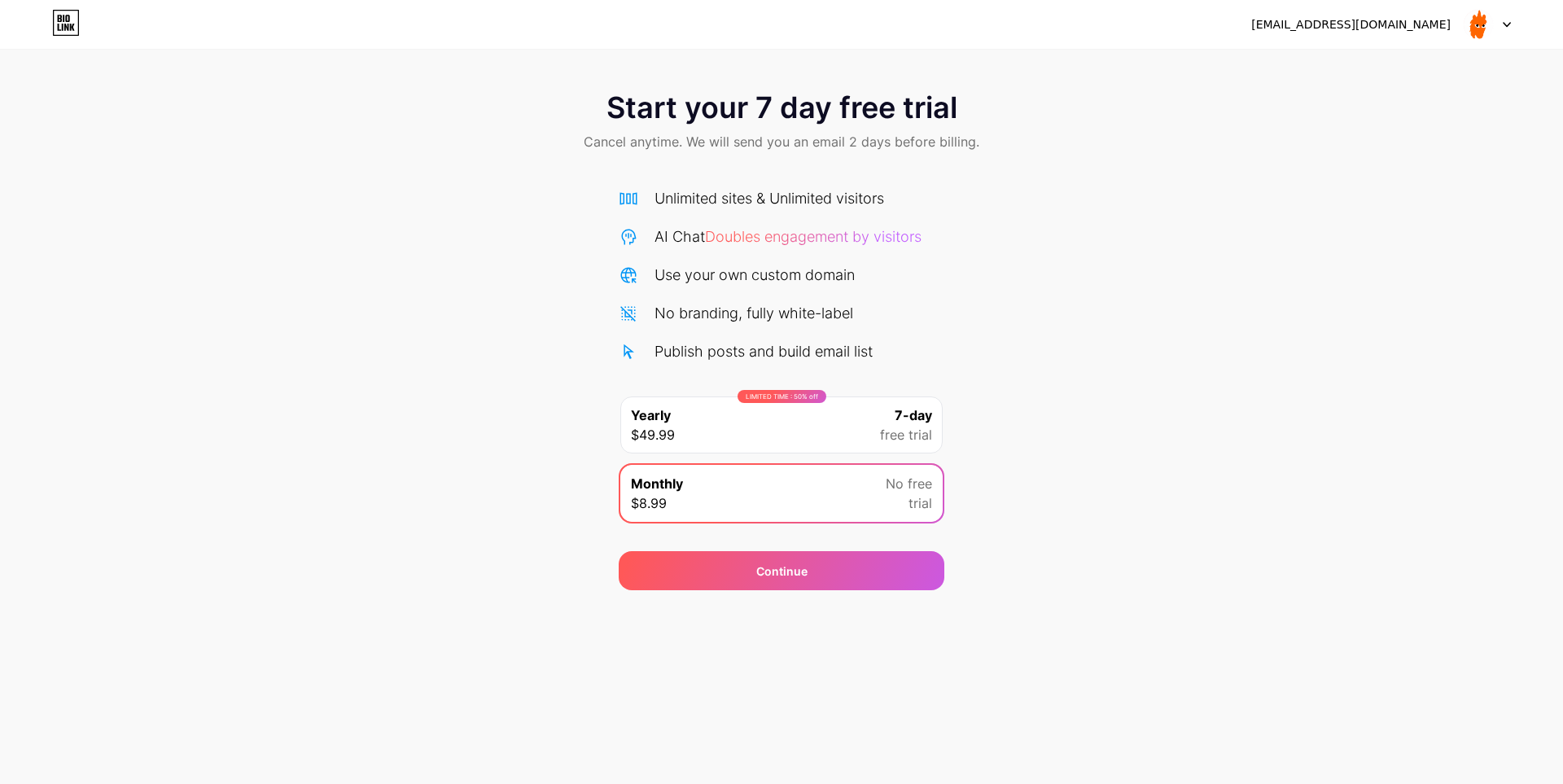
click at [354, 128] on div "Start your 7 day free trial Cancel anytime. We will send you an email 2 days be…" at bounding box center [782, 123] width 1563 height 96
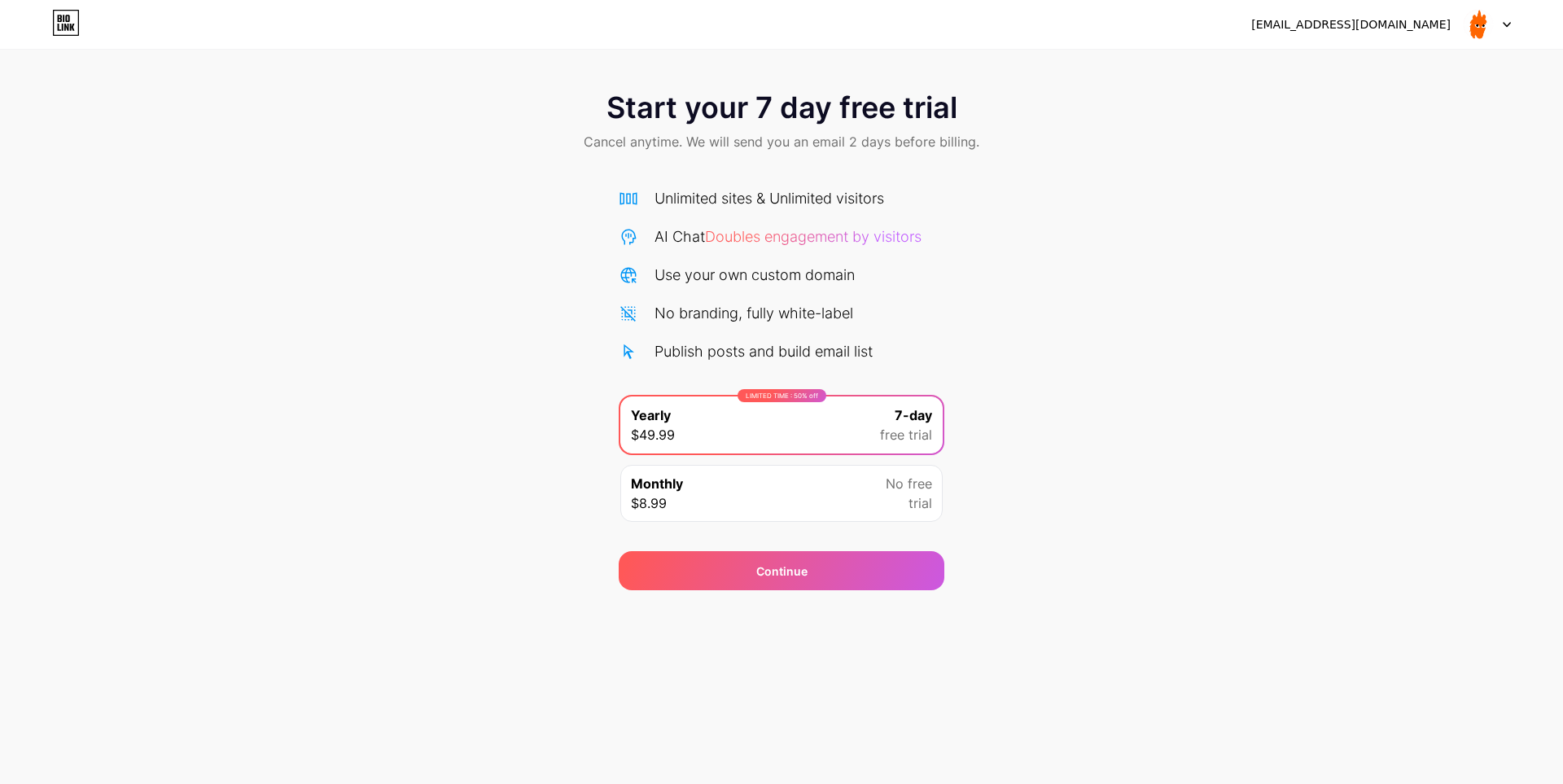
click at [725, 176] on div "Unlimited sites & Unlimited visitors AI Chat Doubles engagement by visitors Use…" at bounding box center [782, 351] width 326 height 360
click at [729, 500] on div "Monthly $8.99 No free trial" at bounding box center [781, 493] width 322 height 57
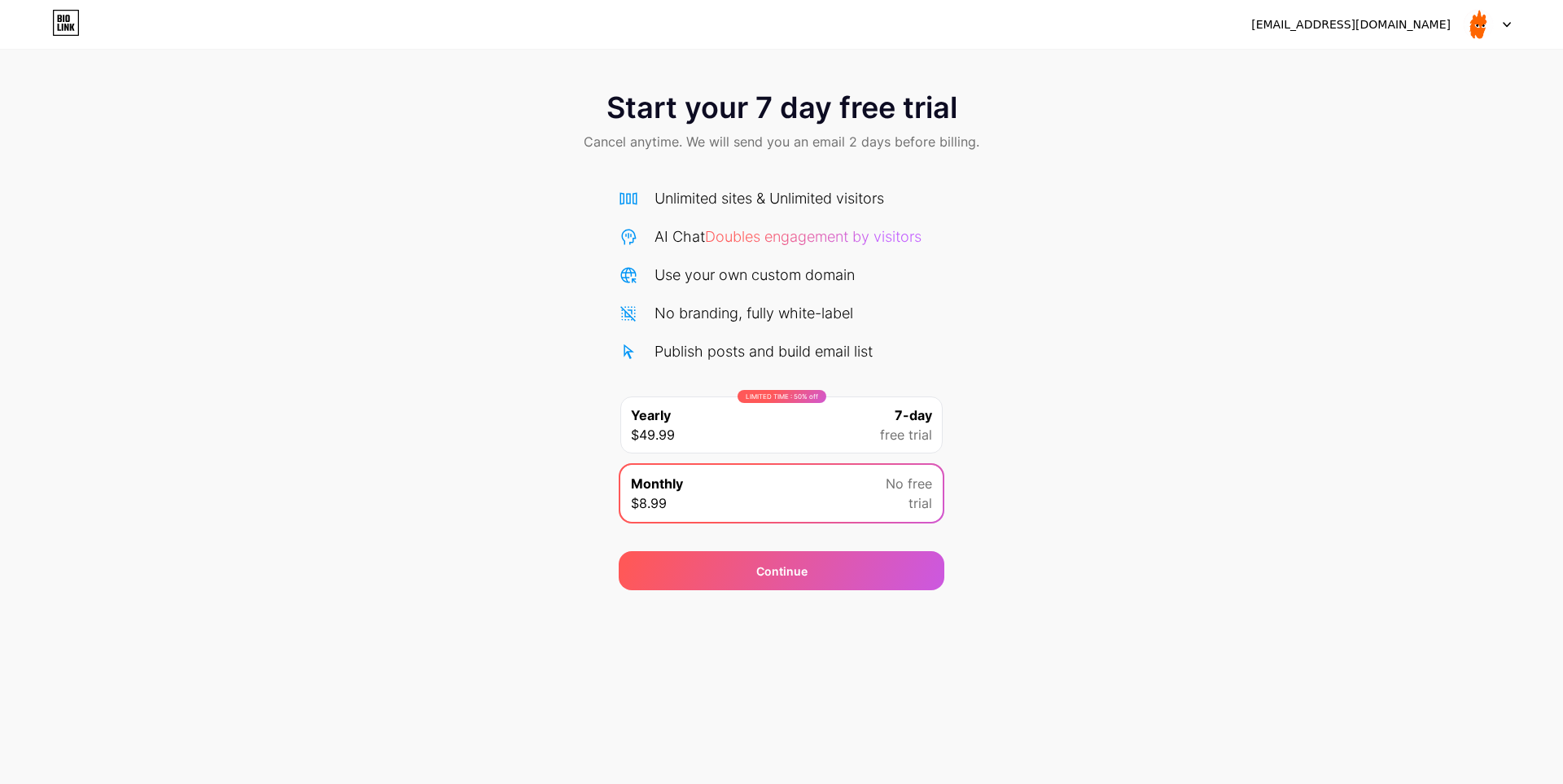
click at [64, 541] on div "Start your 7 day free trial Cancel anytime. We will send you an email 2 days be…" at bounding box center [782, 332] width 1563 height 515
click at [769, 295] on div "Unlimited sites & Unlimited visitors AI Chat Doubles engagement by visitors Use…" at bounding box center [782, 275] width 326 height 175
click at [787, 417] on div "LIMITED TIME : 50% off Yearly $49.99 7-day free trial" at bounding box center [781, 425] width 322 height 57
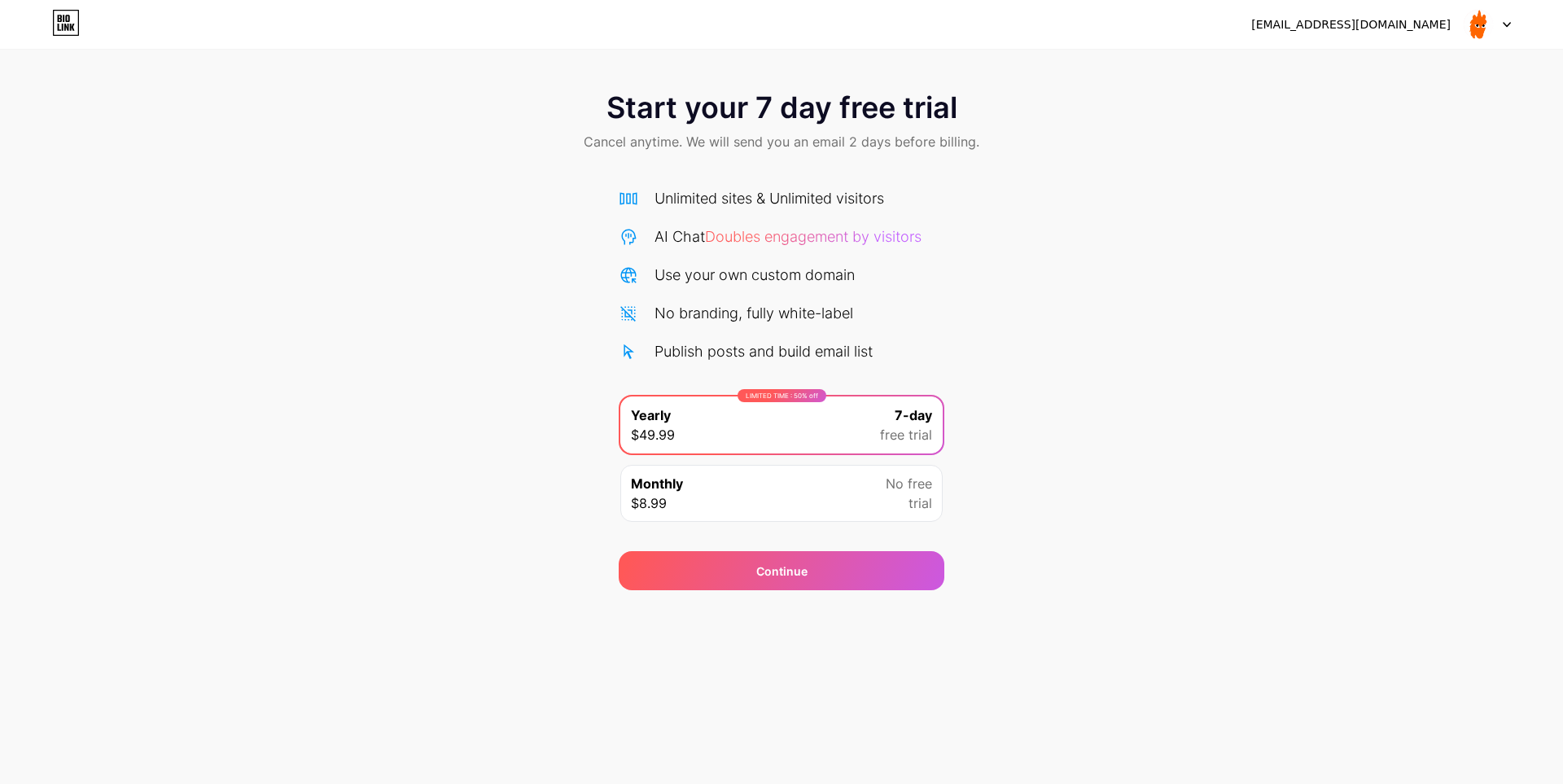
click at [787, 506] on div "Monthly $8.99 No free trial" at bounding box center [781, 493] width 322 height 57
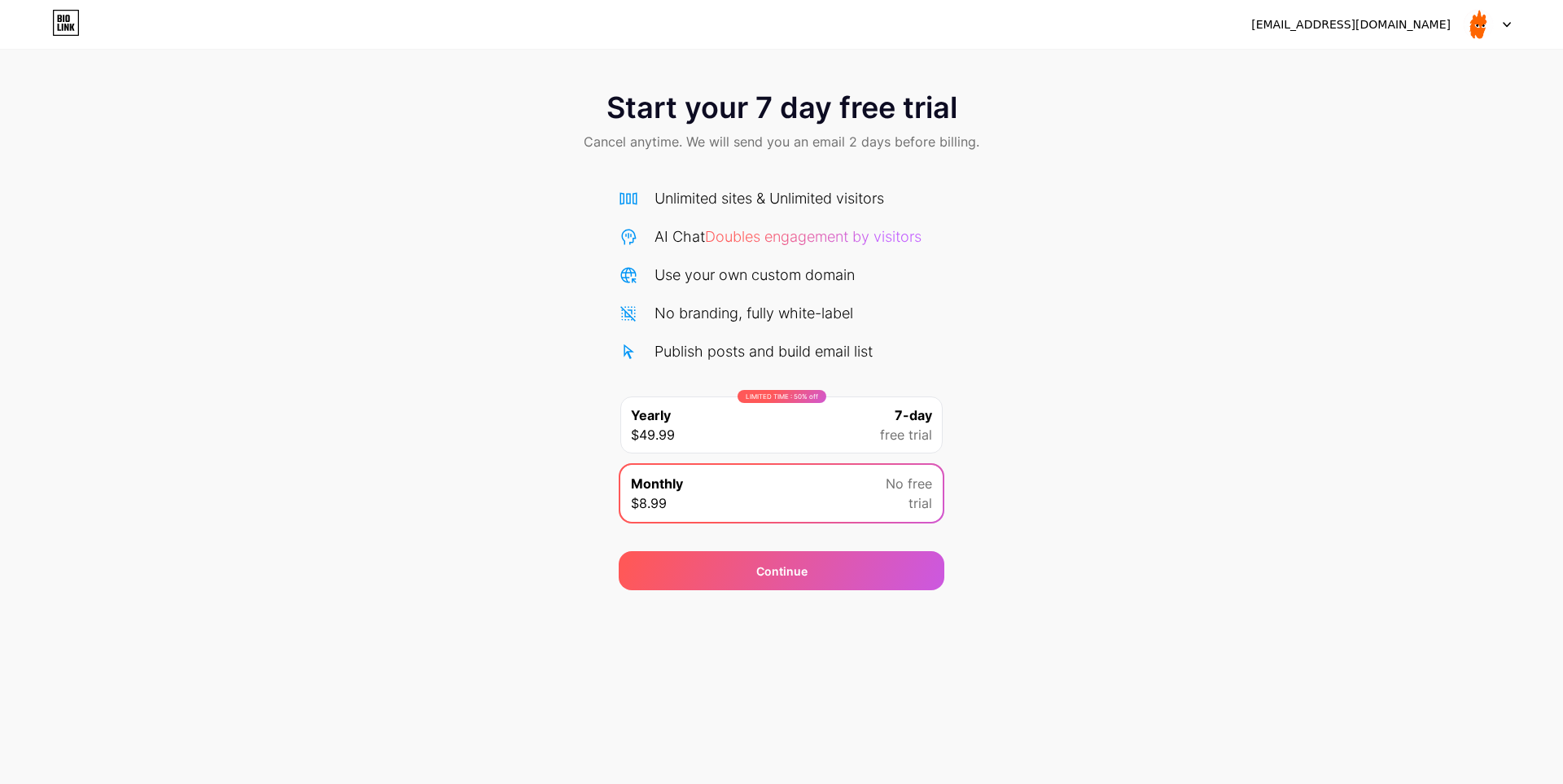
drag, startPoint x: 823, startPoint y: 426, endPoint x: 819, endPoint y: 503, distance: 77.1
click at [823, 446] on div "LIMITED TIME : 50% off Yearly $49.99 7-day free trial" at bounding box center [781, 425] width 322 height 57
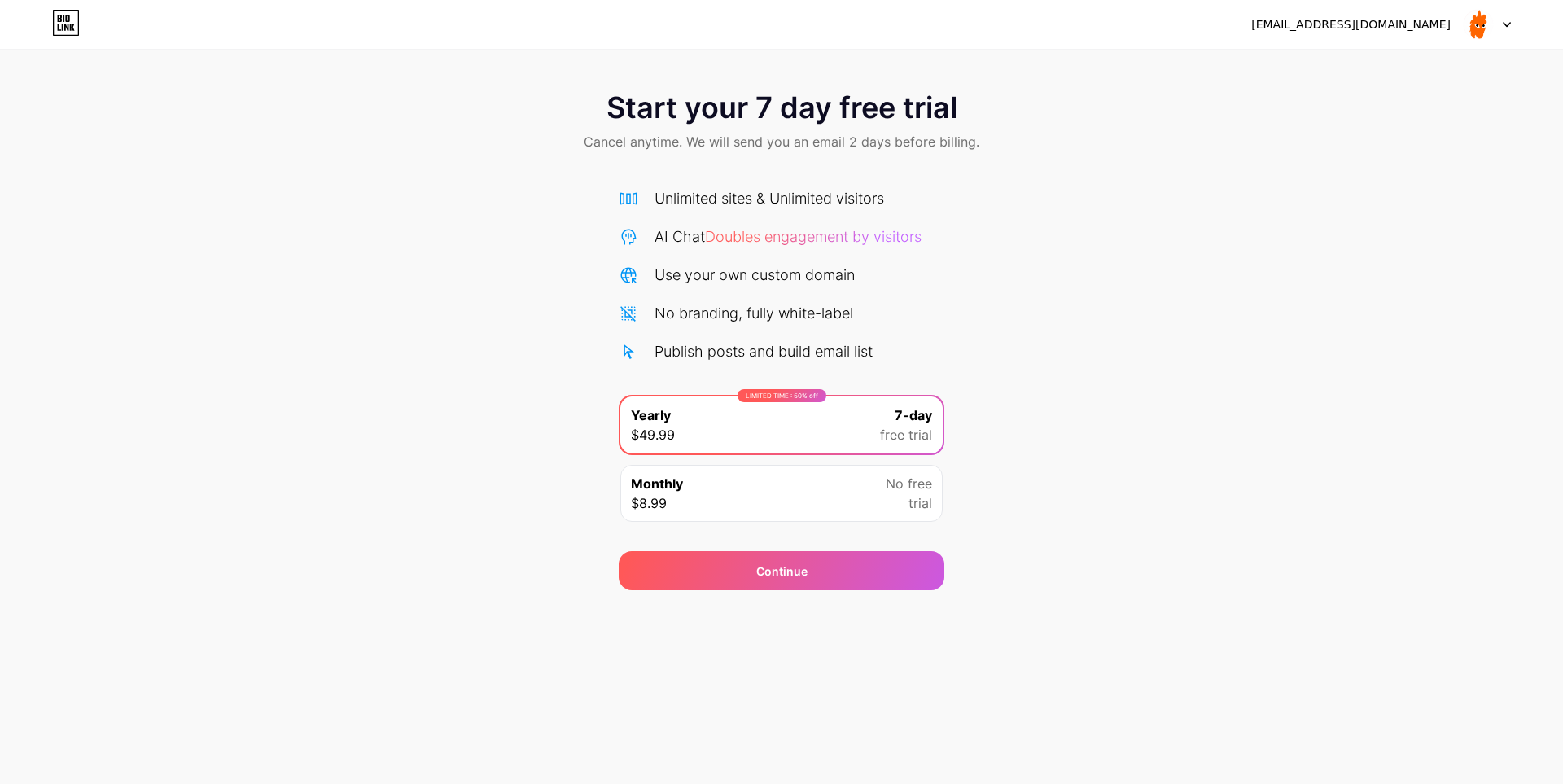
click at [819, 503] on div "Monthly $8.99 No free trial" at bounding box center [781, 493] width 322 height 57
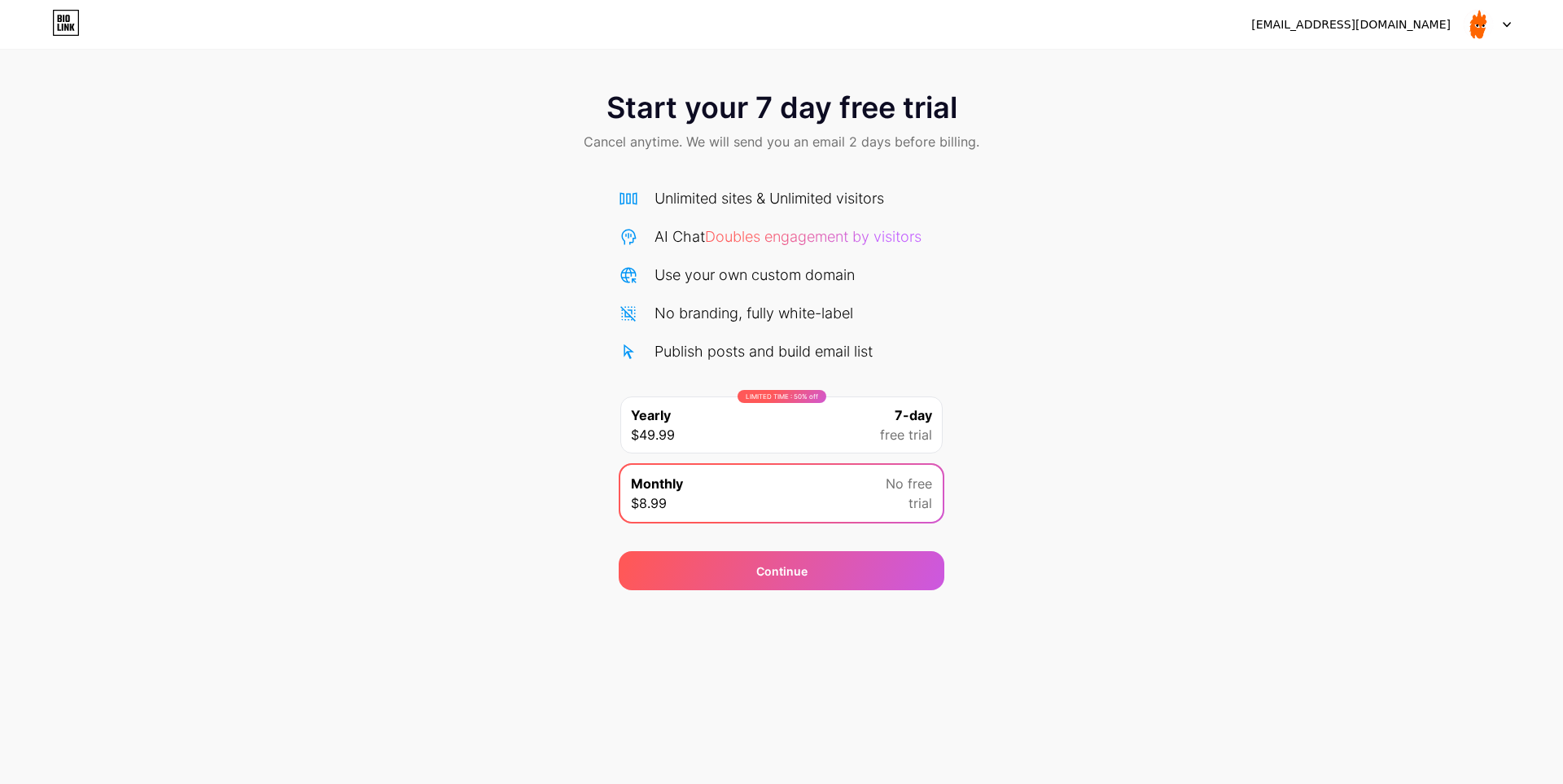
click at [796, 547] on div "Continue" at bounding box center [782, 561] width 326 height 58
click at [800, 562] on span "Continue" at bounding box center [782, 570] width 51 height 17
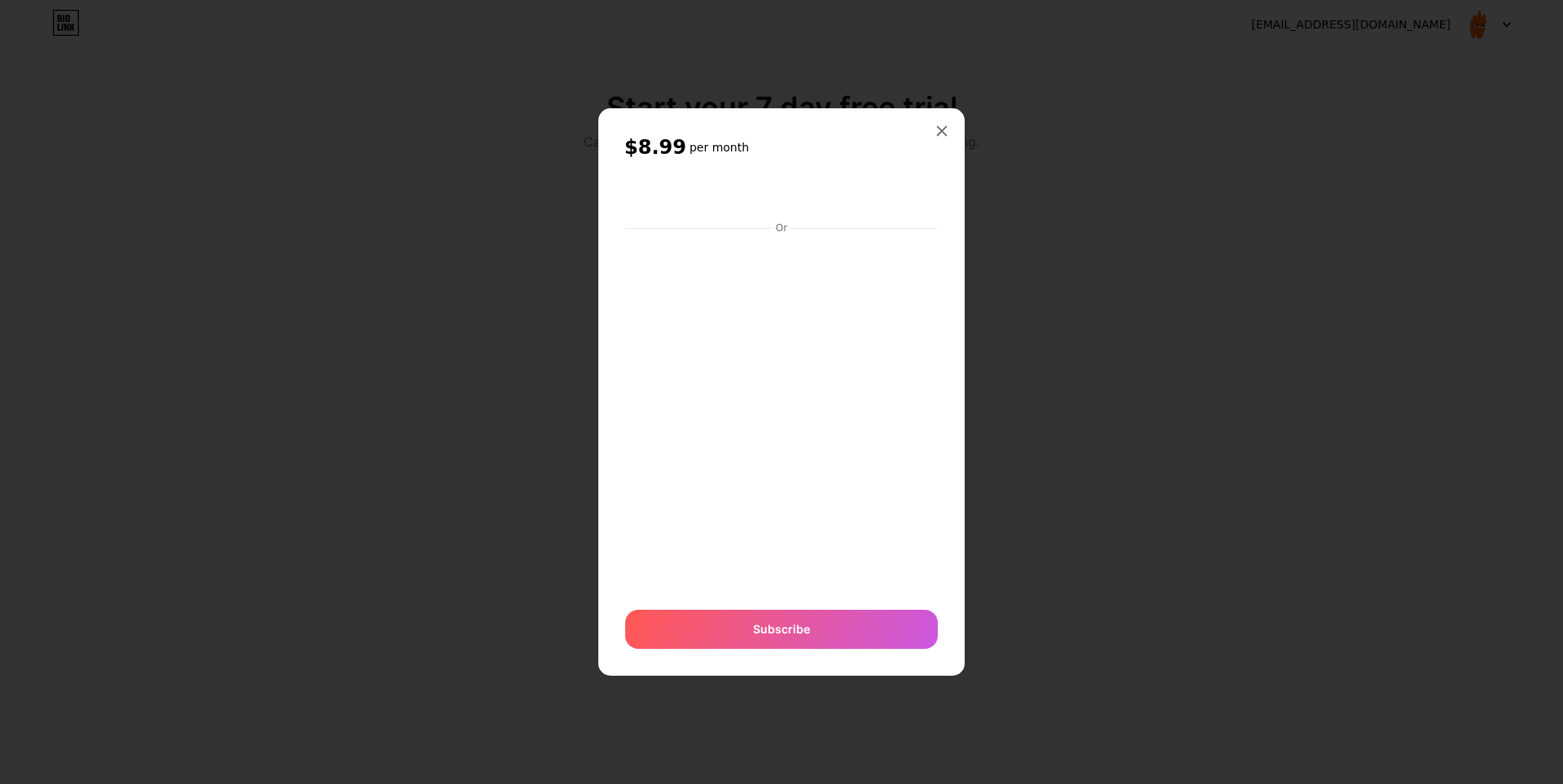
click at [935, 134] on icon at bounding box center [941, 131] width 13 height 13
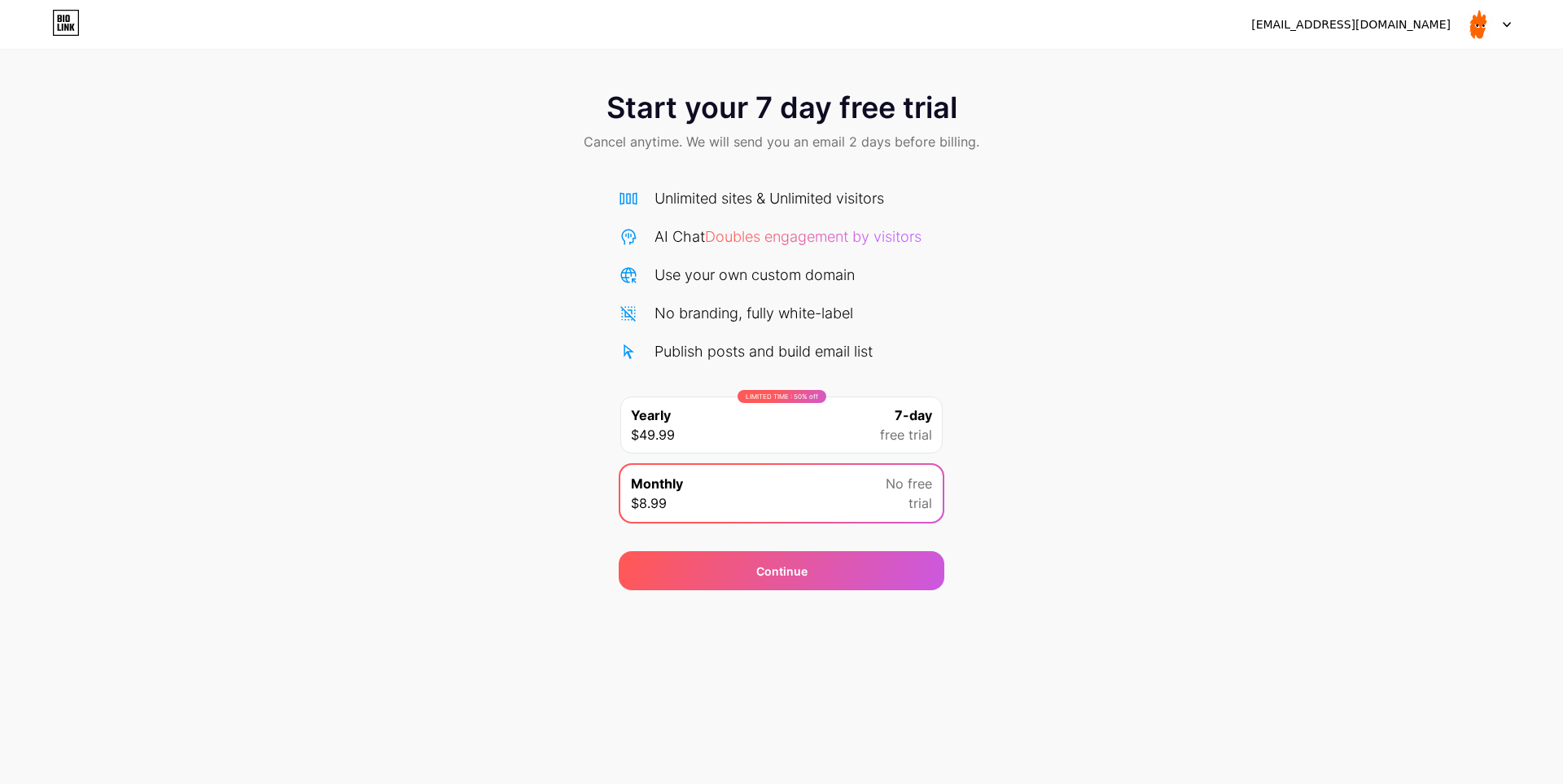
click at [1497, 20] on div at bounding box center [1486, 24] width 47 height 29
click at [1387, 36] on div "[EMAIL_ADDRESS][DOMAIN_NAME]" at bounding box center [1381, 24] width 260 height 29
click at [1381, 29] on div "[EMAIL_ADDRESS][DOMAIN_NAME]" at bounding box center [1351, 24] width 200 height 17
drag, startPoint x: 1381, startPoint y: 29, endPoint x: 636, endPoint y: 29, distance: 745.0
click at [1358, 29] on div "[EMAIL_ADDRESS][DOMAIN_NAME]" at bounding box center [1351, 24] width 200 height 17
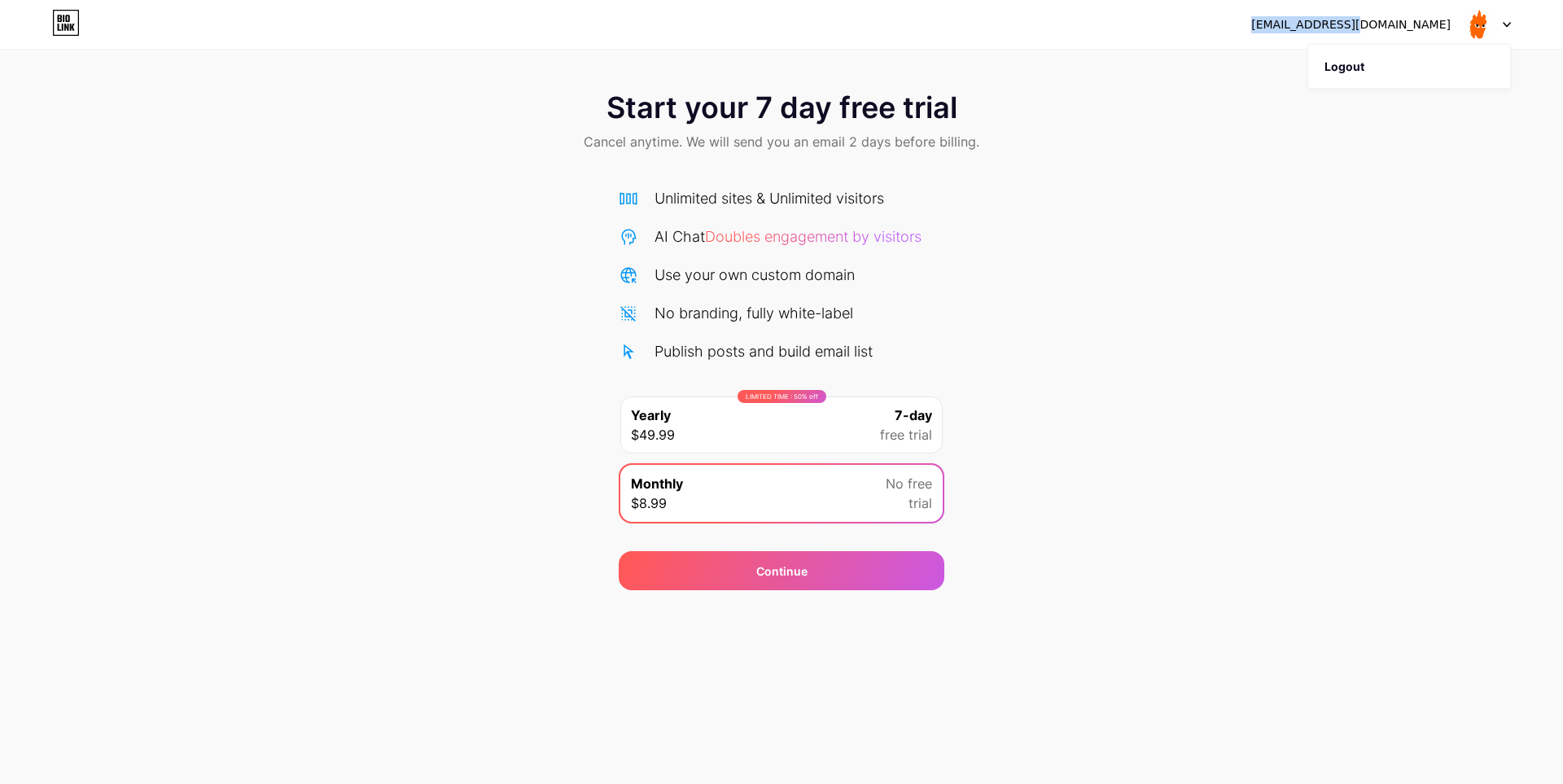
click at [55, 26] on icon at bounding box center [65, 22] width 27 height 26
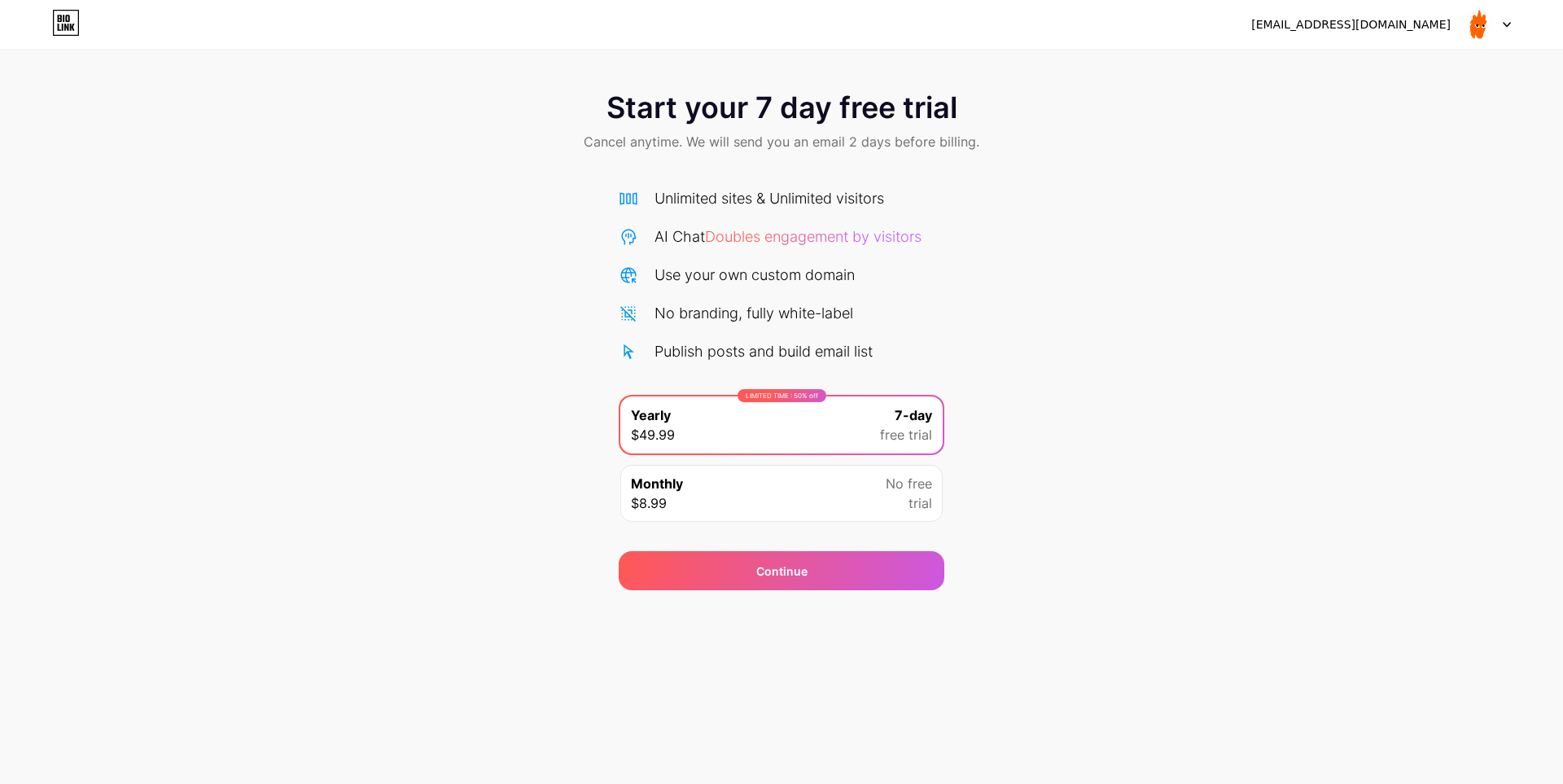
click at [75, 34] on icon at bounding box center [65, 22] width 27 height 26
click at [68, 33] on icon at bounding box center [65, 22] width 27 height 26
click at [212, 511] on div "Start your 7 day free trial Cancel anytime. We will send you an email 2 days be…" at bounding box center [782, 332] width 1563 height 515
drag, startPoint x: 212, startPoint y: 511, endPoint x: 118, endPoint y: 255, distance: 272.7
click at [203, 479] on div "Start your 7 day free trial Cancel anytime. We will send you an email 2 days be…" at bounding box center [782, 332] width 1563 height 515
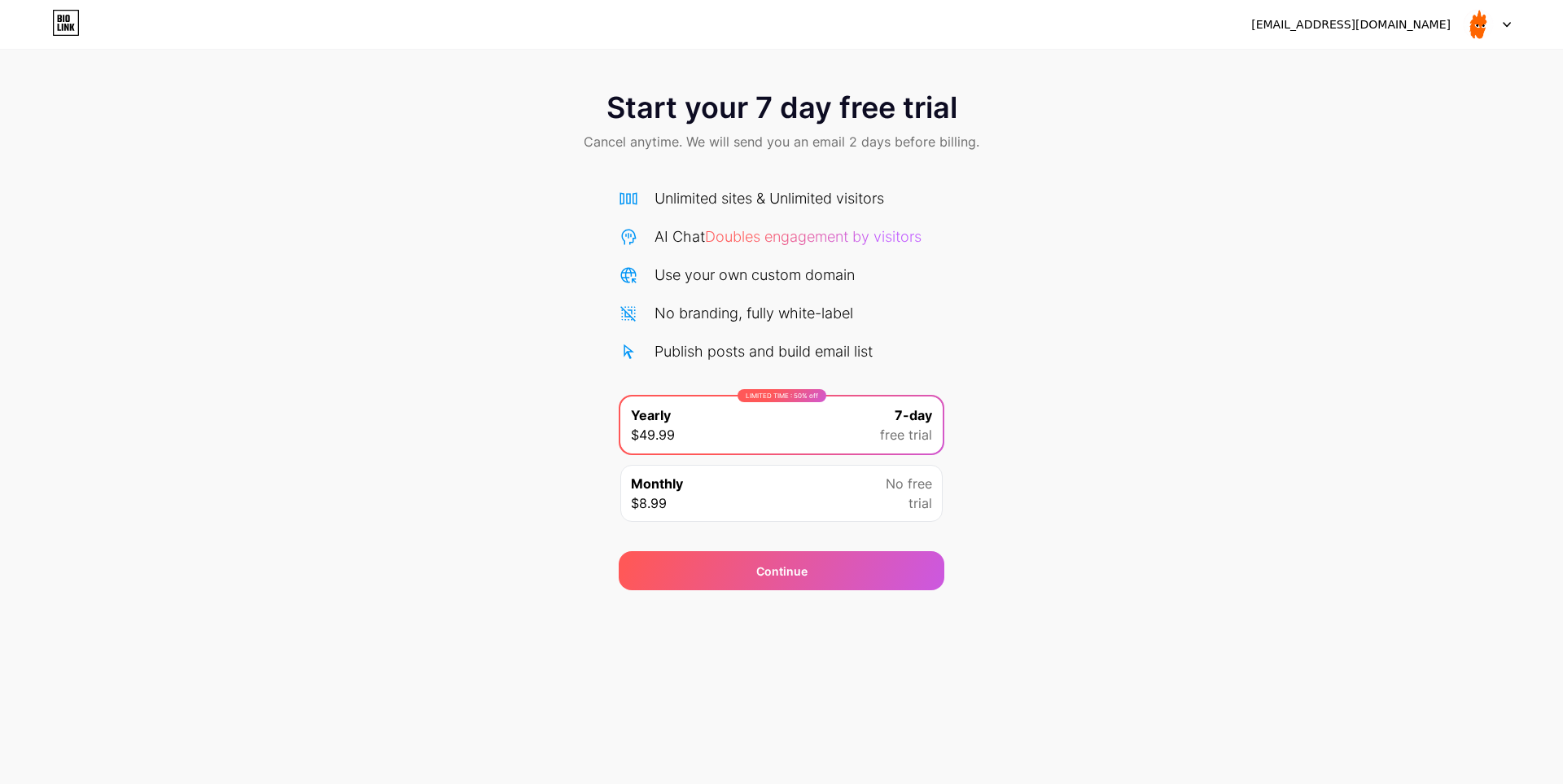
click at [1504, 15] on div at bounding box center [1486, 24] width 47 height 29
click at [1020, 97] on div "Start your 7 day free trial Cancel anytime. We will send you an email 2 days be…" at bounding box center [782, 123] width 1563 height 96
